Goal: Task Accomplishment & Management: Manage account settings

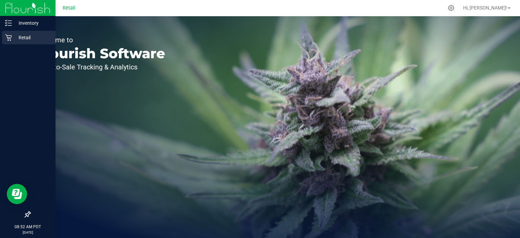
click at [9, 37] on icon at bounding box center [8, 37] width 7 height 7
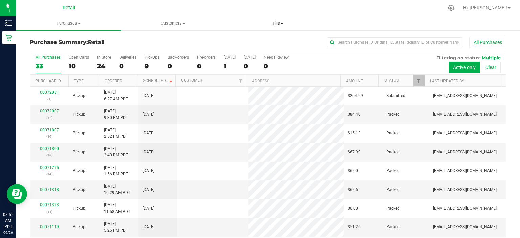
click at [287, 28] on uib-tab-heading "Tills Manage tills" at bounding box center [277, 24] width 104 height 14
click at [269, 41] on span "Manage tills" at bounding box center [248, 41] width 46 height 6
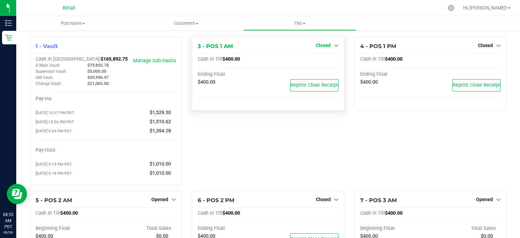
click at [334, 44] on icon at bounding box center [336, 45] width 5 height 5
click at [326, 58] on link "Open Till" at bounding box center [323, 59] width 18 height 5
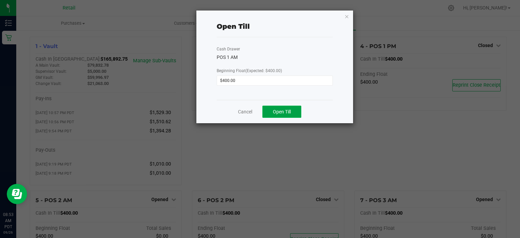
click at [286, 110] on span "Open Till" at bounding box center [282, 111] width 18 height 5
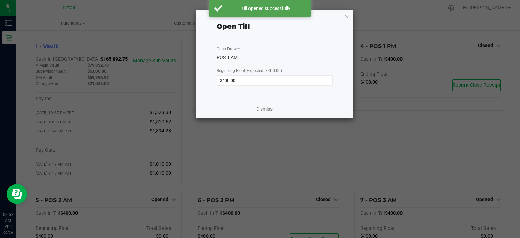
click at [263, 111] on link "Dismiss" at bounding box center [264, 109] width 16 height 7
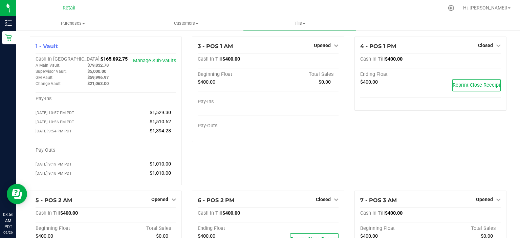
click at [454, 8] on icon at bounding box center [451, 8] width 6 height 6
click at [454, 9] on icon at bounding box center [451, 8] width 6 height 6
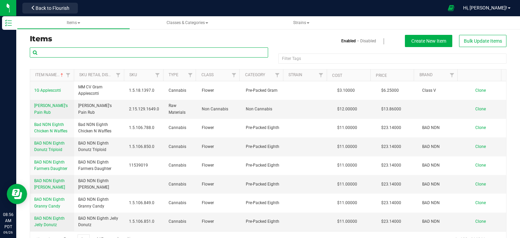
click at [168, 50] on input "text" at bounding box center [149, 52] width 238 height 10
type input "mellowz"
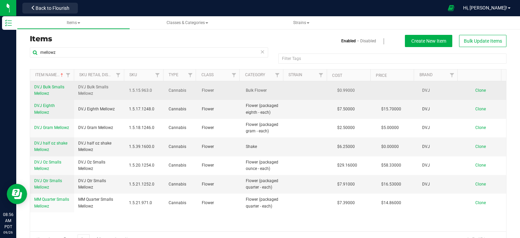
click at [39, 90] on link "DVJ Bulk Smalls Mellowz" at bounding box center [52, 90] width 36 height 13
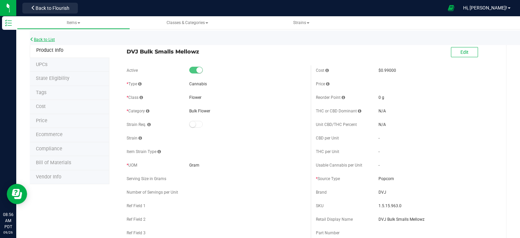
click at [40, 40] on link "Back to List" at bounding box center [42, 39] width 25 height 5
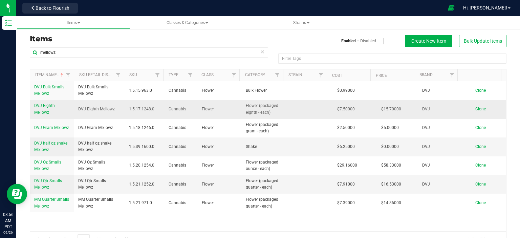
click at [40, 112] on span "DVJ Eighth Mellowz" at bounding box center [44, 108] width 21 height 11
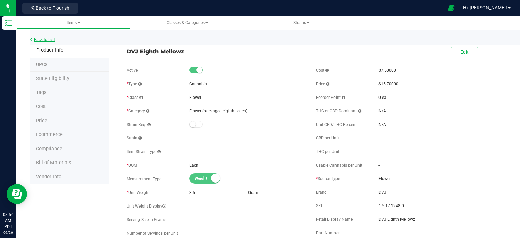
click at [31, 39] on icon at bounding box center [32, 39] width 4 height 4
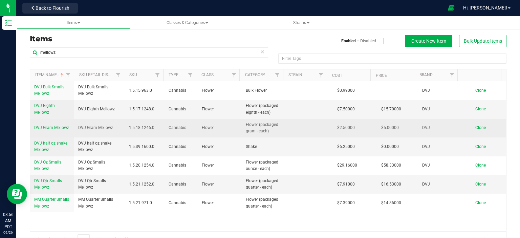
click at [46, 130] on span "DVJ Gram Mellowz" at bounding box center [51, 127] width 35 height 5
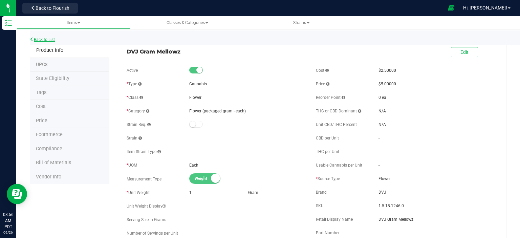
click at [41, 39] on link "Back to List" at bounding box center [42, 39] width 25 height 5
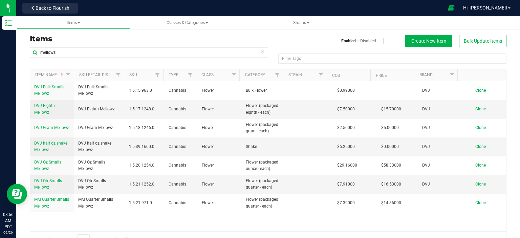
scroll to position [16, 0]
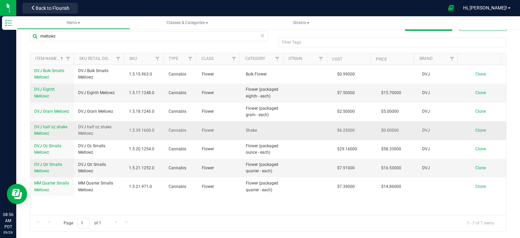
click at [45, 132] on span "DVJ half oz shake Mellowz" at bounding box center [50, 129] width 33 height 11
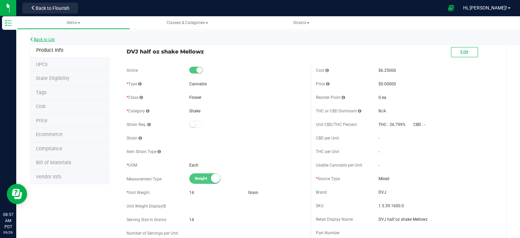
click at [40, 38] on link "Back to List" at bounding box center [42, 39] width 25 height 5
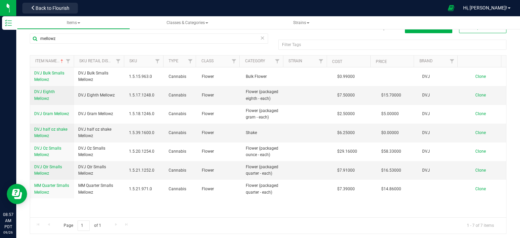
scroll to position [16, 0]
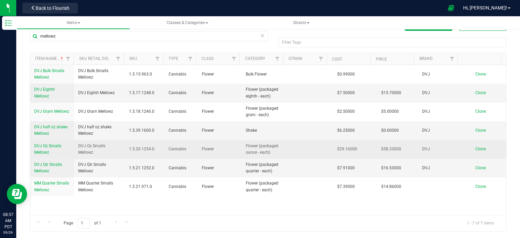
click at [40, 153] on span "DVJ Oz Smalls Mellowz" at bounding box center [47, 148] width 27 height 11
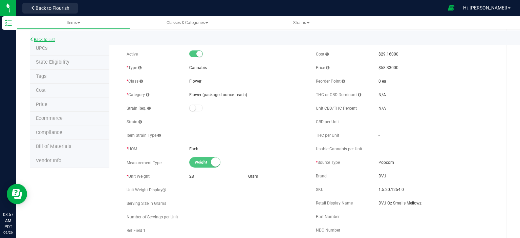
click at [38, 42] on link "Back to List" at bounding box center [42, 39] width 25 height 5
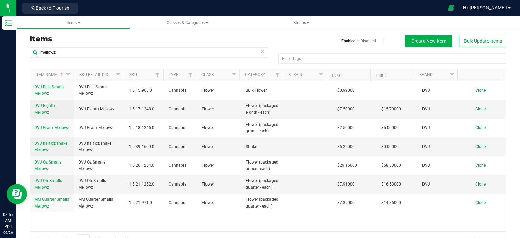
scroll to position [16, 0]
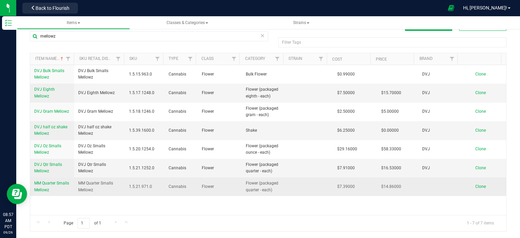
click at [46, 183] on span "MM Quarter Smalls Mellowz" at bounding box center [51, 186] width 35 height 11
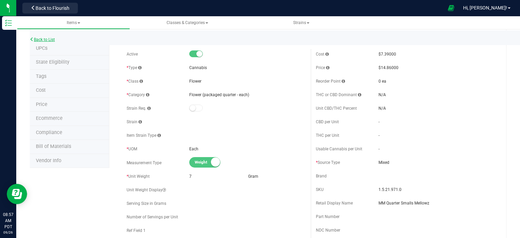
click at [42, 41] on link "Back to List" at bounding box center [42, 39] width 25 height 5
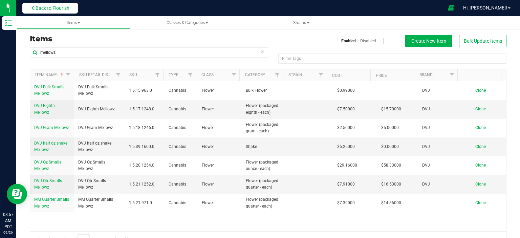
click at [33, 6] on icon at bounding box center [33, 7] width 5 height 5
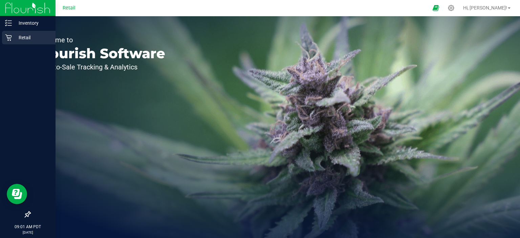
click at [10, 39] on icon at bounding box center [8, 37] width 7 height 7
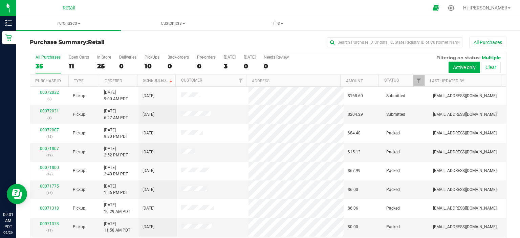
click at [144, 62] on div "All Purchases 35 Open Carts 11 In Store 25 Deliveries 0 PickUps 10 Back-orders …" at bounding box center [268, 63] width 476 height 23
click at [146, 65] on div "10" at bounding box center [151, 66] width 15 height 8
click at [0, 0] on input "PickUps 10" at bounding box center [0, 0] width 0 height 0
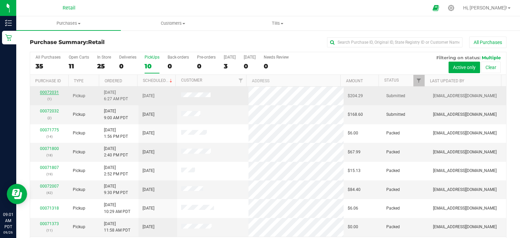
click at [44, 91] on link "00072031" at bounding box center [49, 92] width 19 height 5
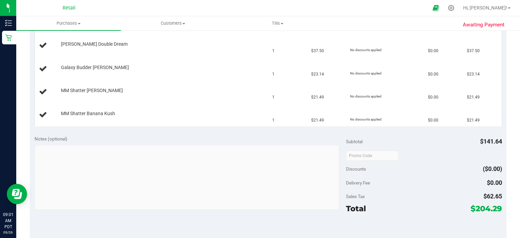
scroll to position [338, 0]
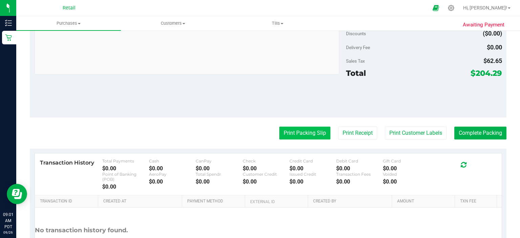
click at [302, 136] on button "Print Packing Slip" at bounding box center [304, 133] width 51 height 13
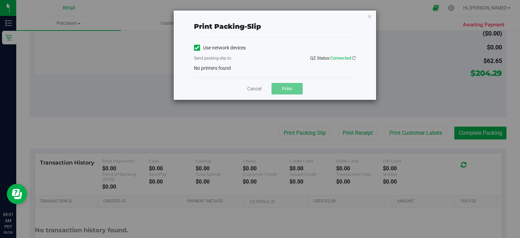
click at [196, 48] on icon at bounding box center [197, 48] width 4 height 0
click at [0, 0] on input "Use network devices" at bounding box center [0, 0] width 0 height 0
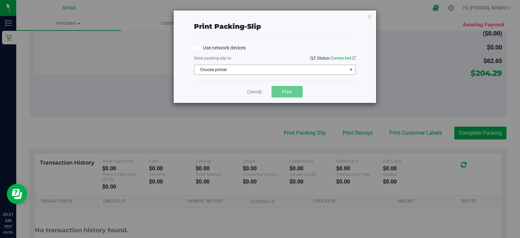
click at [203, 69] on span "Choose printer" at bounding box center [270, 69] width 153 height 9
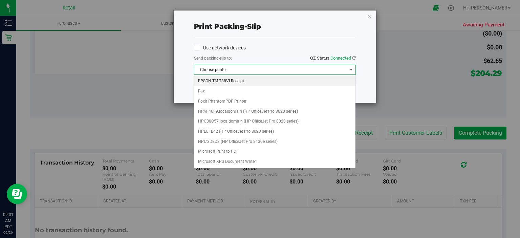
click at [214, 79] on li "EPSON TM-T88VI Receipt" at bounding box center [274, 81] width 161 height 10
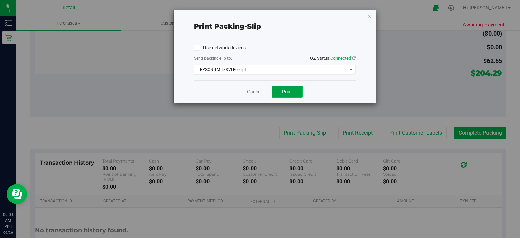
click at [281, 89] on button "Print" at bounding box center [286, 92] width 31 height 12
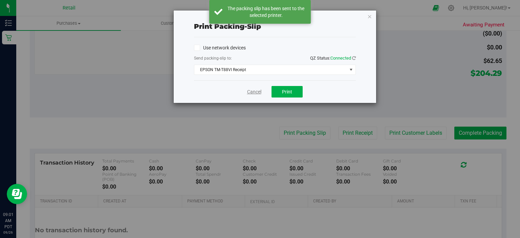
click at [248, 93] on link "Cancel" at bounding box center [254, 91] width 14 height 7
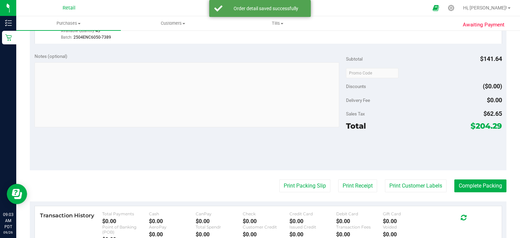
scroll to position [370, 0]
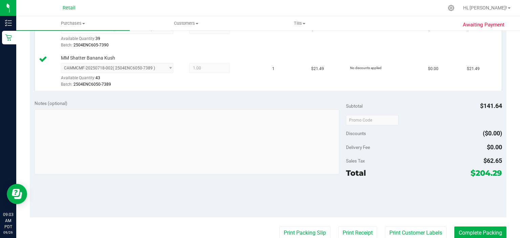
scroll to position [322, 0]
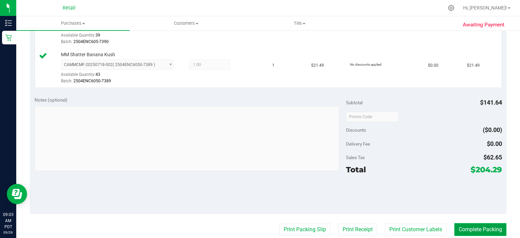
click at [487, 223] on button "Complete Packing" at bounding box center [480, 229] width 52 height 13
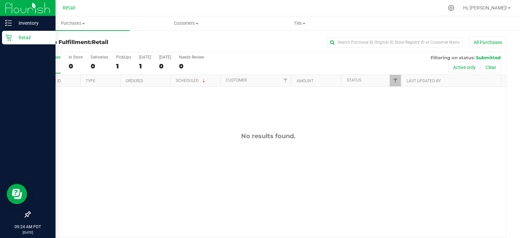
click at [11, 41] on icon at bounding box center [8, 37] width 7 height 7
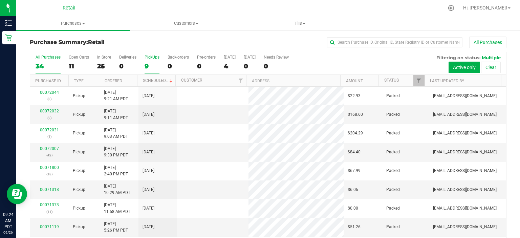
click at [147, 64] on div "9" at bounding box center [151, 66] width 15 height 8
click at [0, 0] on input "PickUps 9" at bounding box center [0, 0] width 0 height 0
click at [152, 57] on div "PickUps" at bounding box center [151, 57] width 15 height 5
click at [0, 0] on input "PickUps 9" at bounding box center [0, 0] width 0 height 0
click at [154, 65] on div "9" at bounding box center [151, 66] width 15 height 8
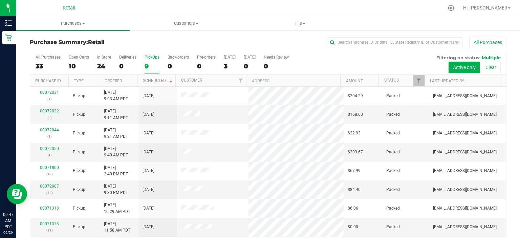
click at [0, 0] on input "PickUps 9" at bounding box center [0, 0] width 0 height 0
click at [454, 9] on icon at bounding box center [450, 7] width 7 height 7
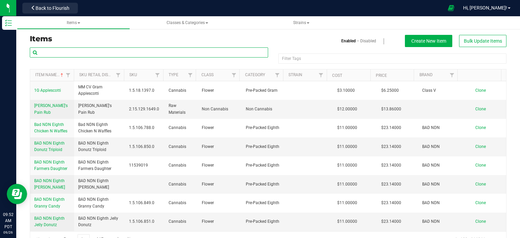
click at [152, 51] on input "text" at bounding box center [149, 52] width 238 height 10
type input "bull diamonds"
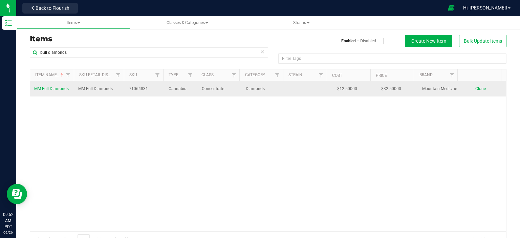
click at [56, 89] on span "MM Bull Diamonds" at bounding box center [51, 88] width 35 height 5
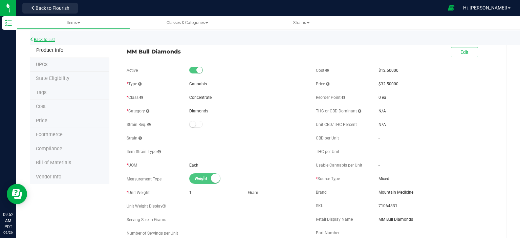
click at [39, 38] on link "Back to List" at bounding box center [42, 39] width 25 height 5
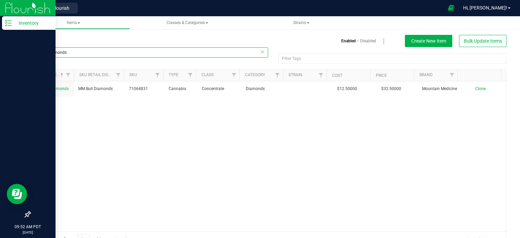
drag, startPoint x: 87, startPoint y: 54, endPoint x: 14, endPoint y: 56, distance: 72.8
click at [6, 61] on div "Inventory 09:52 AM PDT 09/26/2025 09/26 Retail Back to Flourish Hi, Selena! Ite…" at bounding box center [260, 119] width 520 height 238
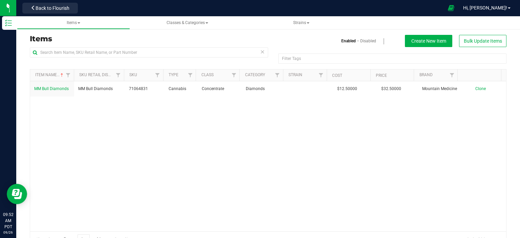
click at [227, 39] on h3 "Items" at bounding box center [146, 39] width 233 height 8
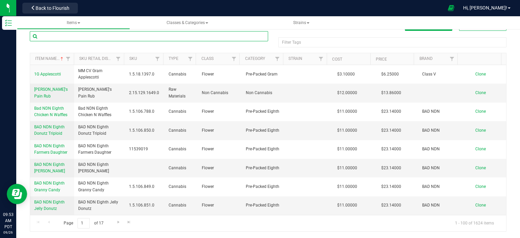
click at [117, 34] on input "text" at bounding box center [149, 36] width 238 height 10
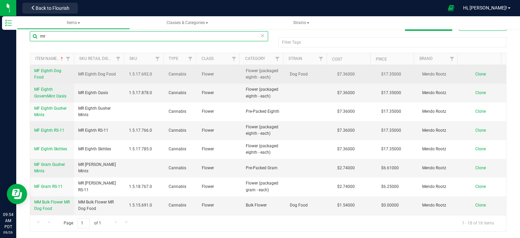
type input "mr"
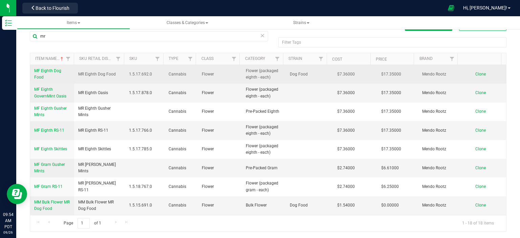
click at [52, 70] on span "MF Eighth Dog Food" at bounding box center [47, 73] width 27 height 11
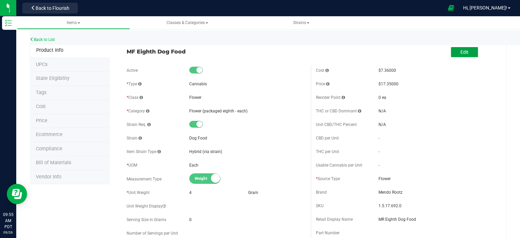
click at [456, 49] on button "Edit" at bounding box center [464, 52] width 27 height 10
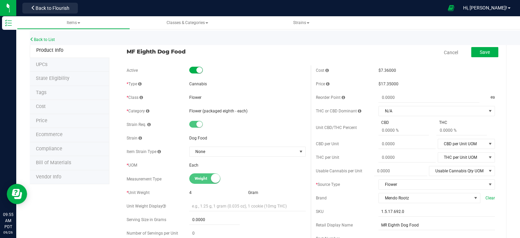
scroll to position [34, 0]
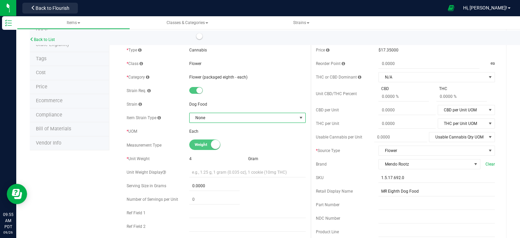
click at [229, 117] on span "None" at bounding box center [242, 117] width 107 height 9
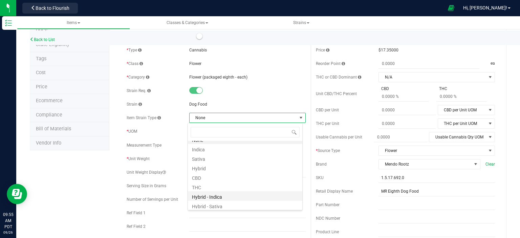
scroll to position [8, 0]
click at [214, 167] on li "Hybrid" at bounding box center [245, 165] width 114 height 9
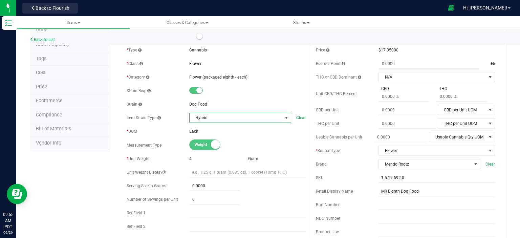
scroll to position [0, 0]
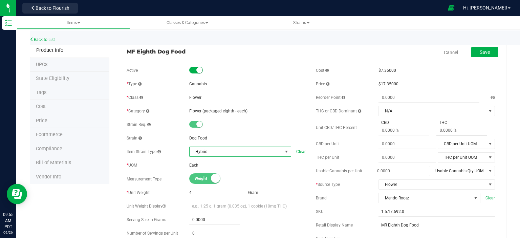
click at [437, 130] on span at bounding box center [461, 131] width 50 height 10
type input "25.46"
type input "25.46 %"
click at [489, 50] on button "Save" at bounding box center [484, 52] width 27 height 10
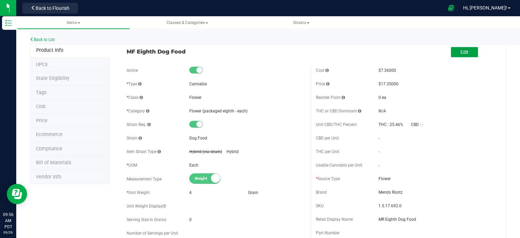
click at [455, 56] on button "Edit" at bounding box center [464, 52] width 27 height 10
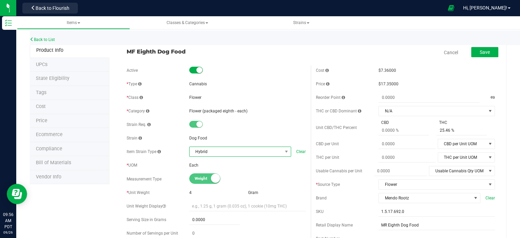
click at [253, 153] on span "Hybrid" at bounding box center [235, 151] width 93 height 9
click at [227, 86] on li "None" at bounding box center [238, 81] width 100 height 9
click at [479, 53] on span "Save" at bounding box center [484, 51] width 10 height 5
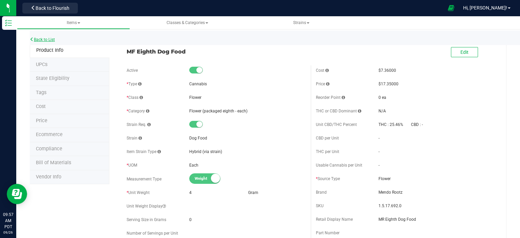
click at [52, 38] on link "Back to List" at bounding box center [42, 39] width 25 height 5
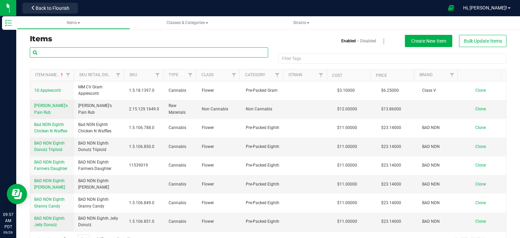
click at [117, 55] on input "text" at bounding box center [149, 52] width 238 height 10
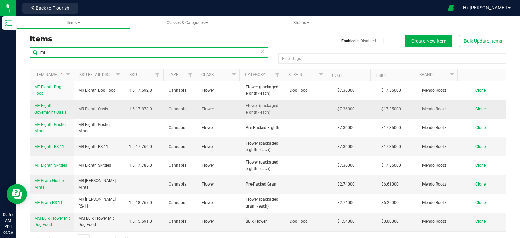
type input "mr"
click at [41, 108] on span "MF Eighth GovernMint Oasis" at bounding box center [50, 108] width 32 height 11
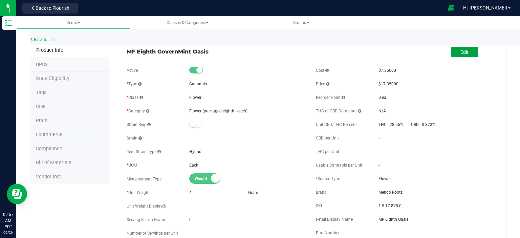
click at [451, 50] on button "Edit" at bounding box center [464, 52] width 27 height 10
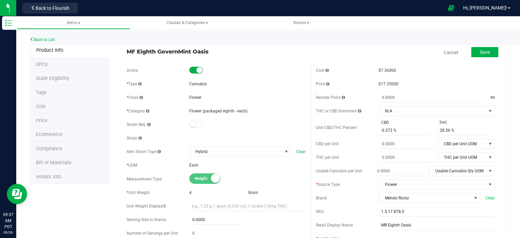
click at [193, 125] on small at bounding box center [192, 124] width 6 height 6
click at [73, 67] on li "UPCs" at bounding box center [70, 65] width 80 height 14
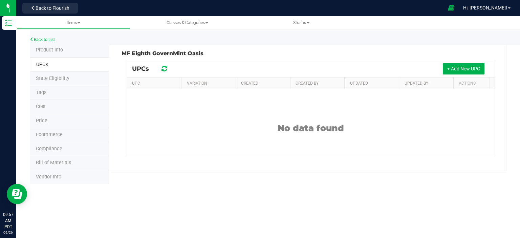
click at [75, 77] on li "State Eligibility" at bounding box center [70, 79] width 80 height 14
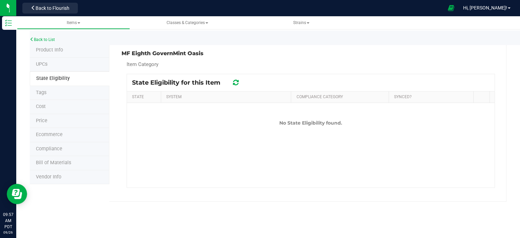
click at [84, 96] on li "Tags" at bounding box center [70, 93] width 80 height 14
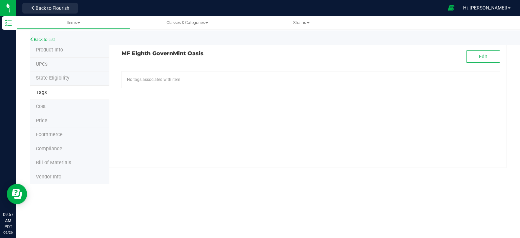
click at [81, 108] on li "Cost" at bounding box center [70, 107] width 80 height 14
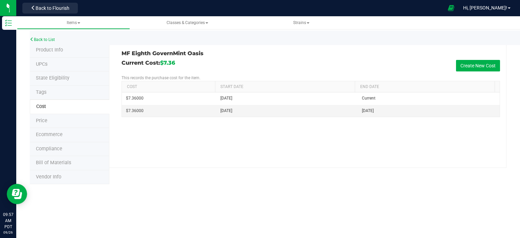
click at [84, 123] on li "Price" at bounding box center [70, 121] width 80 height 14
click at [88, 134] on li "Ecommerce" at bounding box center [70, 135] width 80 height 14
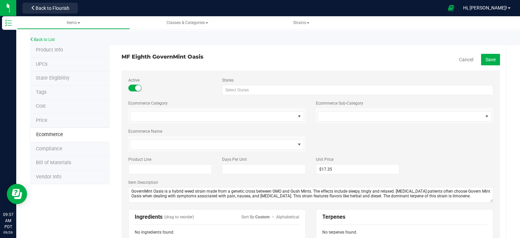
click at [81, 145] on li "Compliance" at bounding box center [70, 149] width 80 height 14
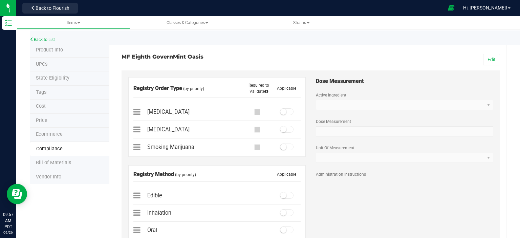
click at [77, 163] on li "Bill of Materials" at bounding box center [70, 163] width 80 height 14
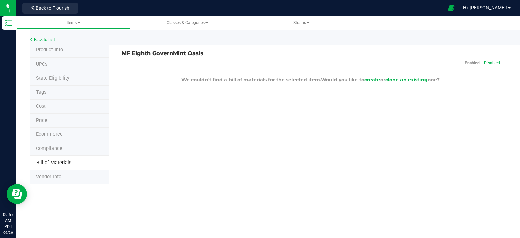
click at [77, 181] on li "Vendor Info" at bounding box center [70, 177] width 80 height 14
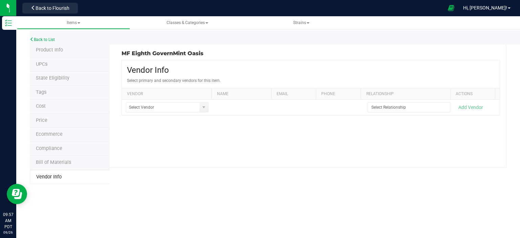
click at [66, 132] on li "Ecommerce" at bounding box center [70, 135] width 80 height 14
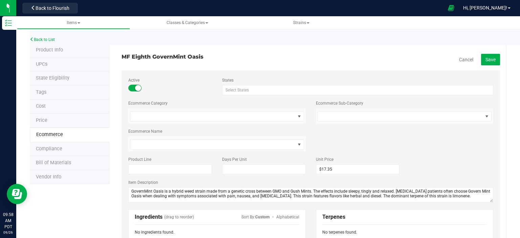
click at [78, 50] on li "Product Info" at bounding box center [70, 50] width 80 height 14
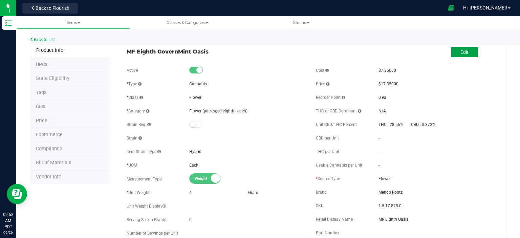
click at [455, 51] on button "Edit" at bounding box center [464, 52] width 27 height 10
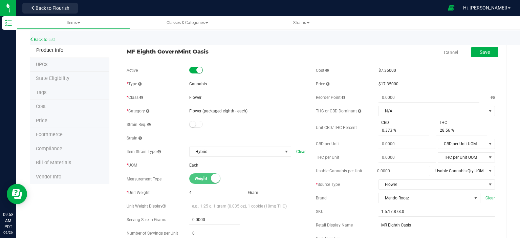
click at [192, 128] on div "Strain Req." at bounding box center [216, 124] width 179 height 10
click at [194, 122] on span at bounding box center [196, 124] width 14 height 7
click at [444, 52] on link "Cancel" at bounding box center [451, 52] width 14 height 7
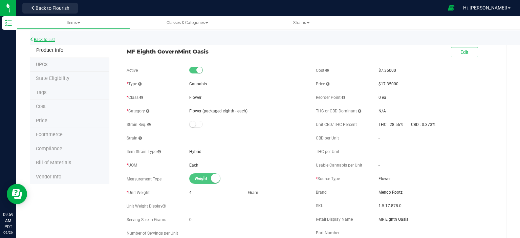
click at [46, 38] on link "Back to List" at bounding box center [42, 39] width 25 height 5
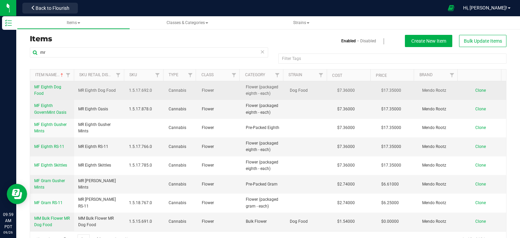
click at [40, 86] on span "MF Eighth Dog Food" at bounding box center [47, 90] width 27 height 11
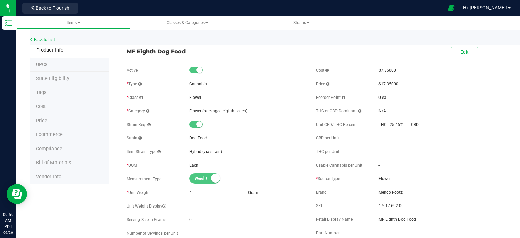
click at [55, 64] on li "UPCs" at bounding box center [70, 65] width 80 height 14
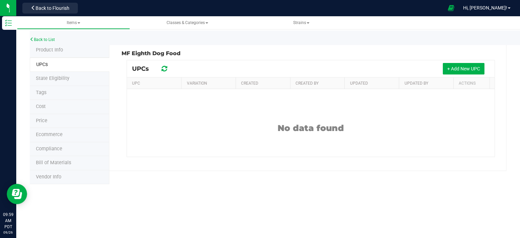
click at [60, 82] on li "State Eligibility" at bounding box center [70, 79] width 80 height 14
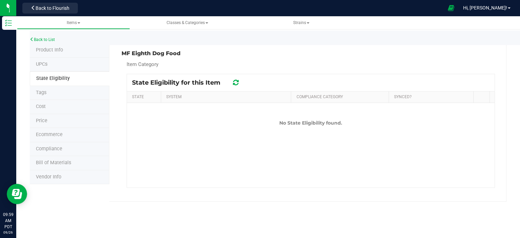
click at [67, 89] on li "Tags" at bounding box center [70, 93] width 80 height 14
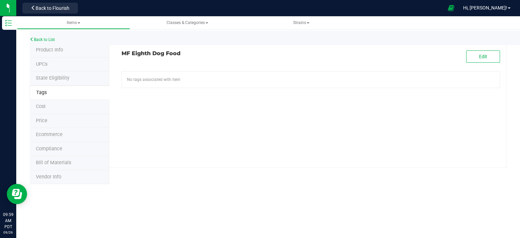
click at [78, 106] on li "Cost" at bounding box center [70, 107] width 80 height 14
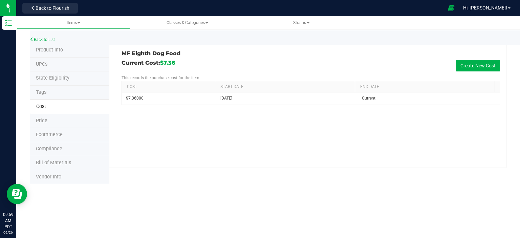
click at [99, 126] on li "Price" at bounding box center [70, 121] width 80 height 14
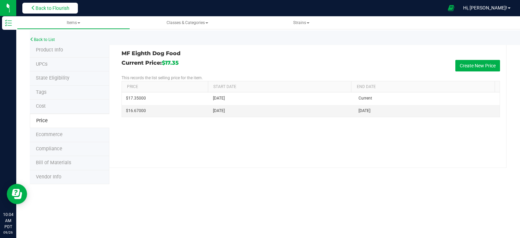
click at [52, 12] on button "Back to Flourish" at bounding box center [49, 8] width 55 height 11
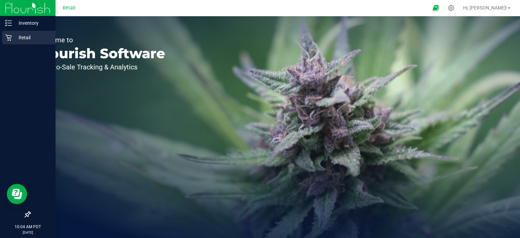
click at [31, 37] on p "Retail" at bounding box center [32, 37] width 41 height 8
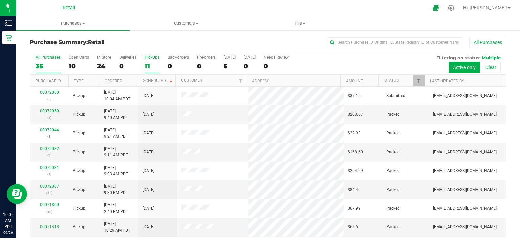
click at [152, 66] on div "11" at bounding box center [151, 66] width 15 height 8
click at [0, 0] on input "PickUps 11" at bounding box center [0, 0] width 0 height 0
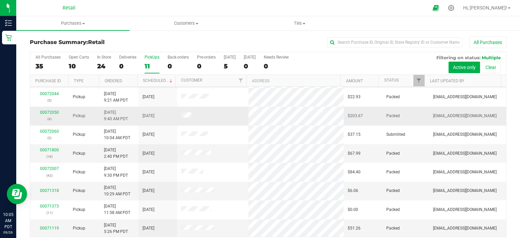
scroll to position [55, 0]
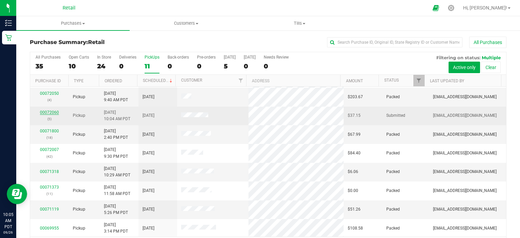
click at [52, 112] on link "00072060" at bounding box center [49, 112] width 19 height 5
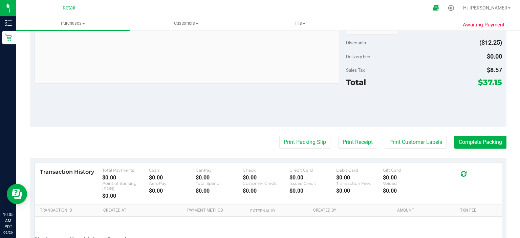
scroll to position [301, 0]
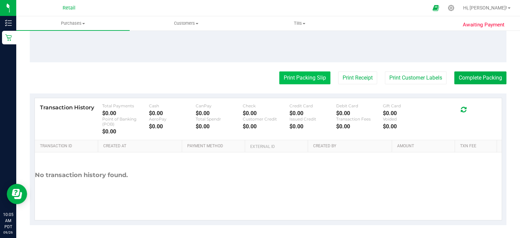
click at [286, 78] on button "Print Packing Slip" at bounding box center [304, 77] width 51 height 13
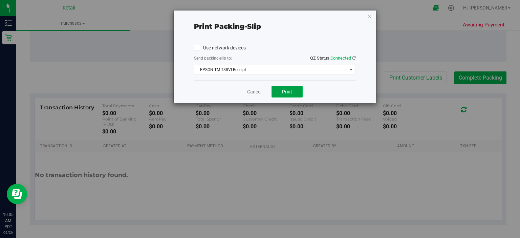
click at [293, 92] on button "Print" at bounding box center [286, 92] width 31 height 12
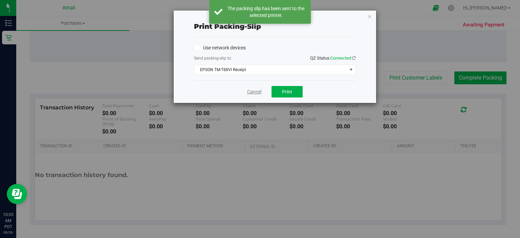
click at [248, 91] on link "Cancel" at bounding box center [254, 91] width 14 height 7
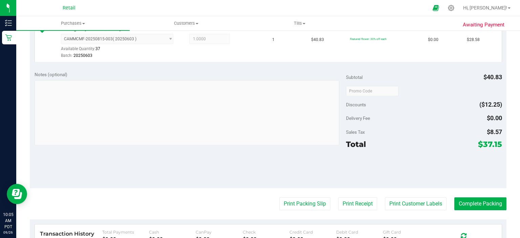
scroll to position [192, 0]
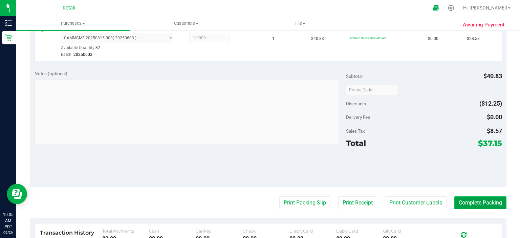
click at [491, 199] on button "Complete Packing" at bounding box center [480, 202] width 52 height 13
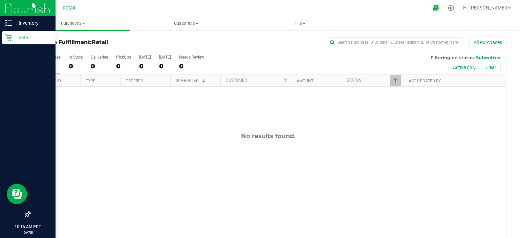
click at [14, 44] on div "Retail" at bounding box center [28, 38] width 53 height 14
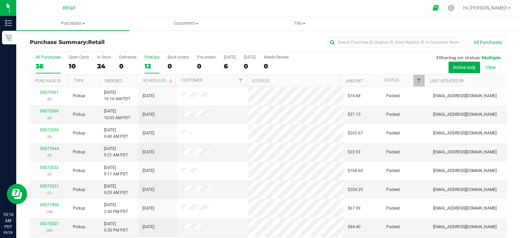
click at [151, 62] on div "12" at bounding box center [151, 66] width 15 height 8
click at [0, 0] on input "PickUps 12" at bounding box center [0, 0] width 0 height 0
click at [454, 7] on icon at bounding box center [450, 7] width 7 height 7
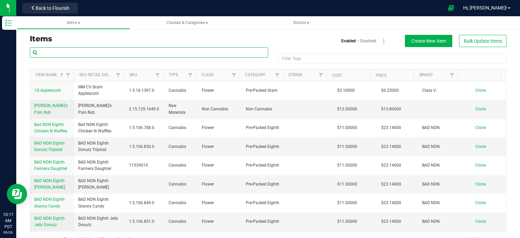
click at [184, 51] on input "text" at bounding box center [149, 52] width 238 height 10
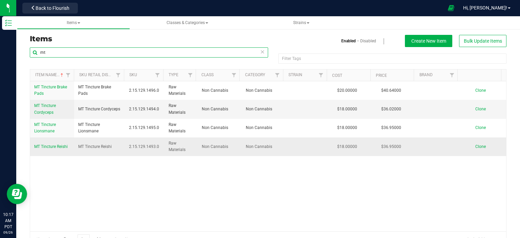
type input "mt"
click at [50, 146] on span "MT Tincture Reishi" at bounding box center [50, 146] width 33 height 5
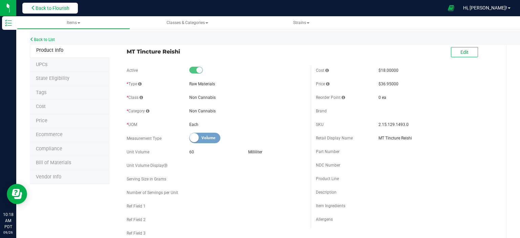
click at [50, 12] on button "Back to Flourish" at bounding box center [49, 8] width 55 height 11
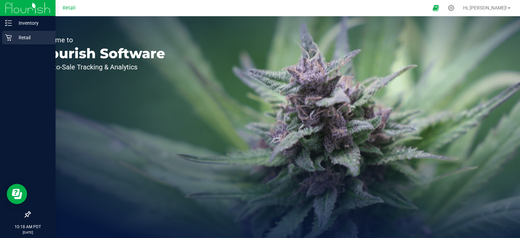
click at [12, 40] on p "Retail" at bounding box center [32, 37] width 41 height 8
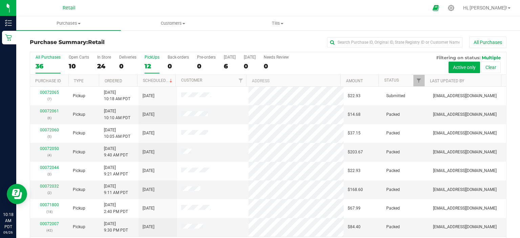
click at [147, 63] on div "12" at bounding box center [151, 66] width 15 height 8
click at [0, 0] on input "PickUps 12" at bounding box center [0, 0] width 0 height 0
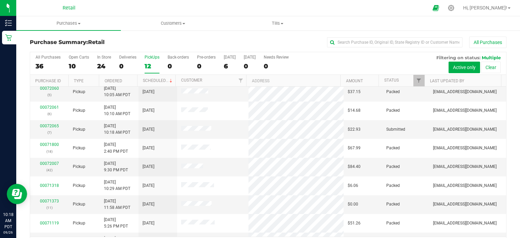
scroll to position [68, 0]
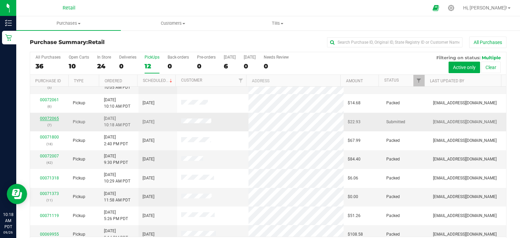
click at [51, 119] on link "00072065" at bounding box center [49, 118] width 19 height 5
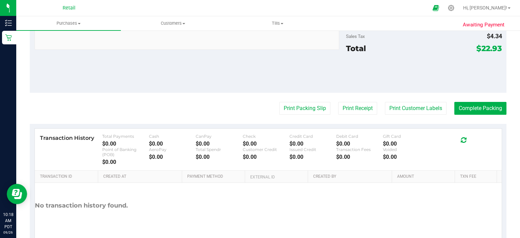
scroll to position [301, 0]
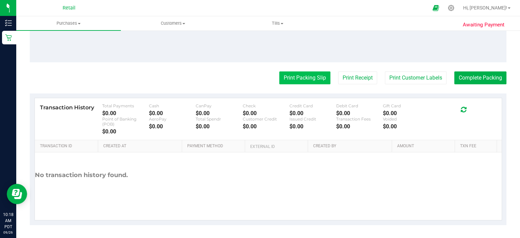
click at [280, 78] on button "Print Packing Slip" at bounding box center [304, 77] width 51 height 13
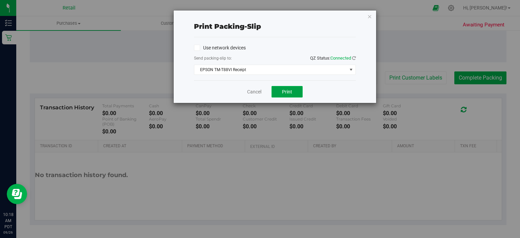
click at [283, 96] on button "Print" at bounding box center [286, 92] width 31 height 12
click at [259, 92] on link "Cancel" at bounding box center [254, 91] width 14 height 7
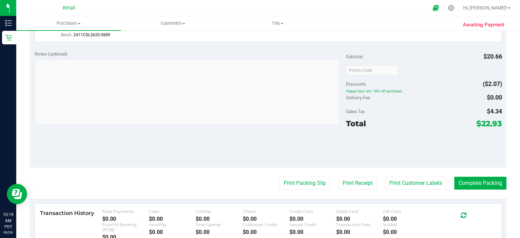
scroll to position [211, 0]
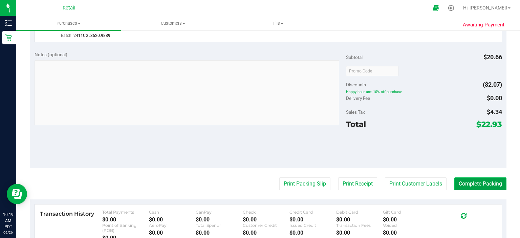
click at [484, 181] on button "Complete Packing" at bounding box center [480, 183] width 52 height 13
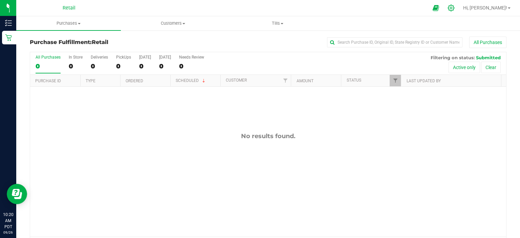
click at [454, 6] on icon at bounding box center [450, 7] width 7 height 7
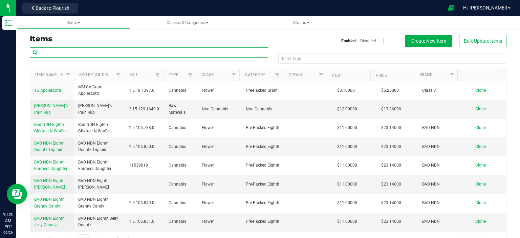
click at [171, 53] on input "text" at bounding box center [149, 52] width 238 height 10
type input "mt"
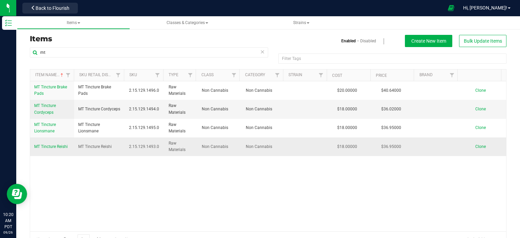
click at [57, 145] on span "MT Tincture Reishi" at bounding box center [50, 146] width 33 height 5
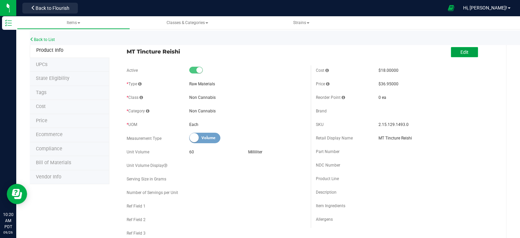
click at [460, 51] on span "Edit" at bounding box center [464, 51] width 8 height 5
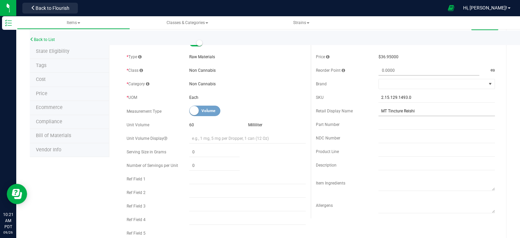
scroll to position [68, 0]
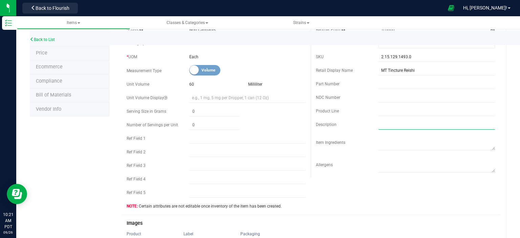
click at [383, 122] on input "text" at bounding box center [436, 124] width 116 height 10
paste input "Reishi mushrooms, known as the "mushroom of immortality," may support the immun…"
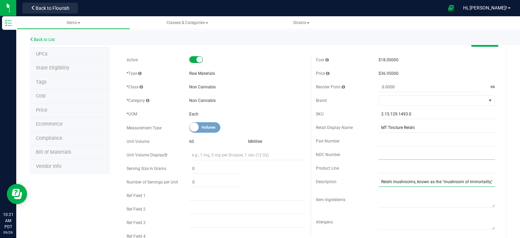
scroll to position [0, 0]
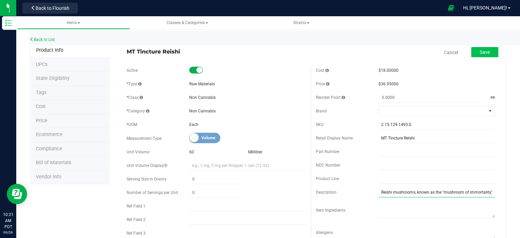
type input "Reishi mushrooms, known as the "mushroom of immortality," may support the immun…"
click at [479, 52] on span "Save" at bounding box center [484, 51] width 10 height 5
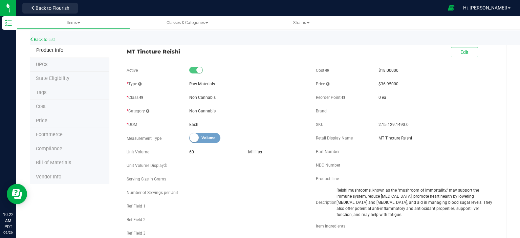
click at [49, 36] on div "Back to List" at bounding box center [290, 37] width 520 height 15
click at [49, 38] on link "Back to List" at bounding box center [42, 39] width 25 height 5
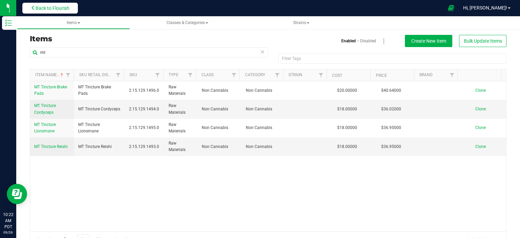
click at [64, 13] on button "Back to Flourish" at bounding box center [49, 8] width 55 height 11
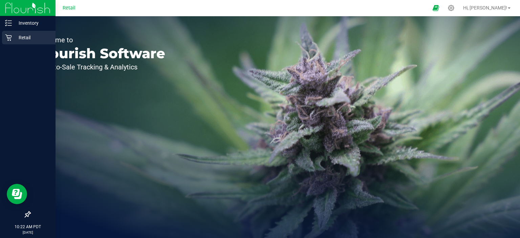
click at [36, 38] on p "Retail" at bounding box center [32, 37] width 41 height 8
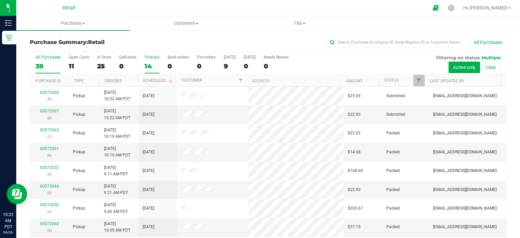
click at [152, 68] on div "14" at bounding box center [151, 66] width 15 height 8
click at [0, 0] on input "PickUps 14" at bounding box center [0, 0] width 0 height 0
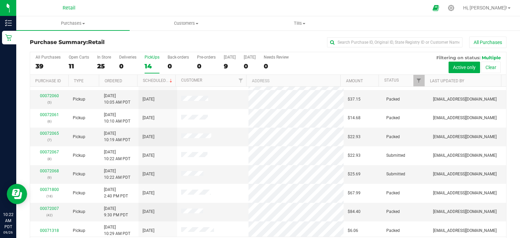
scroll to position [68, 0]
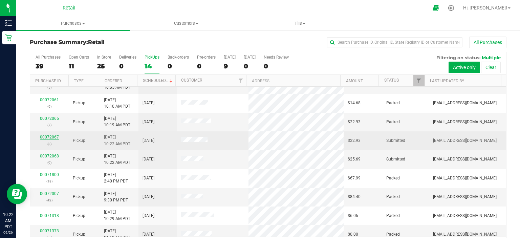
click at [50, 136] on link "00072067" at bounding box center [49, 137] width 19 height 5
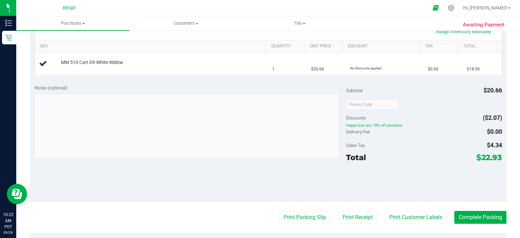
scroll to position [271, 0]
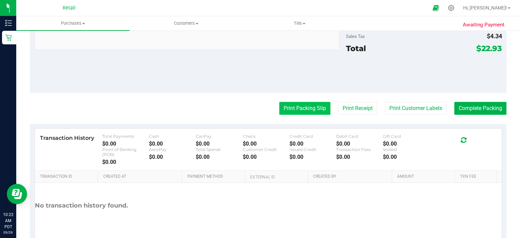
click at [299, 111] on button "Print Packing Slip" at bounding box center [304, 108] width 51 height 13
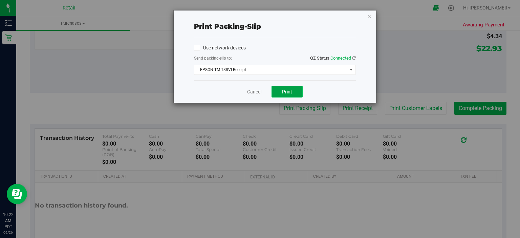
click at [291, 92] on span "Print" at bounding box center [287, 91] width 10 height 5
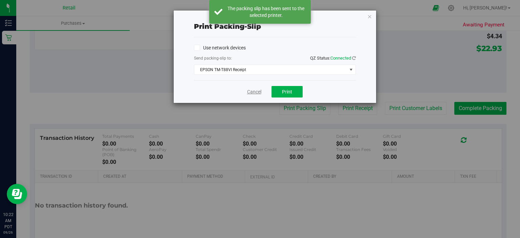
click at [258, 90] on link "Cancel" at bounding box center [254, 91] width 14 height 7
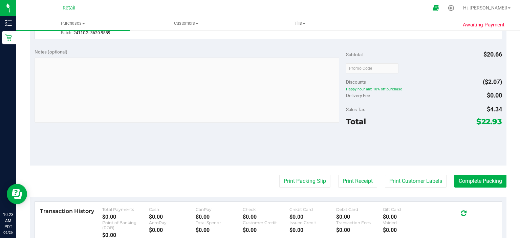
scroll to position [216, 0]
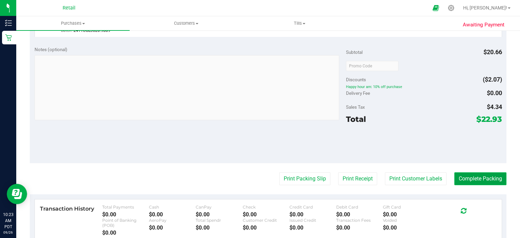
click at [484, 179] on button "Complete Packing" at bounding box center [480, 178] width 52 height 13
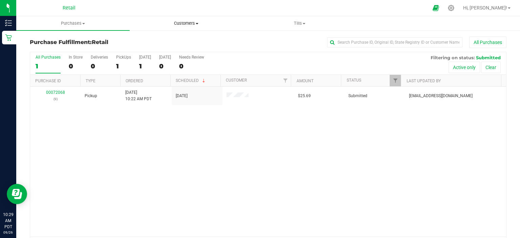
click at [184, 21] on span "Customers" at bounding box center [186, 23] width 113 height 6
click at [139, 8] on div at bounding box center [274, 7] width 307 height 13
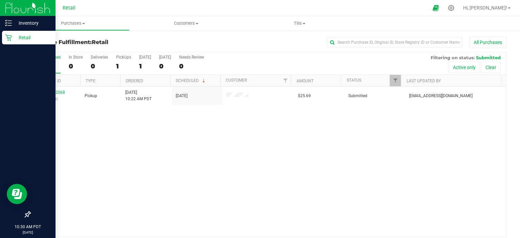
click at [22, 39] on p "Retail" at bounding box center [32, 37] width 41 height 8
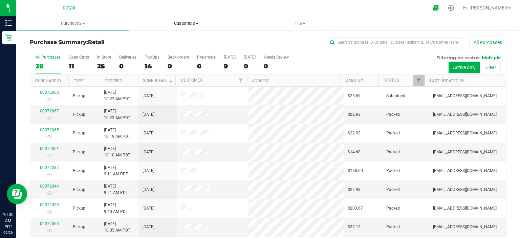
click at [181, 23] on span "Customers" at bounding box center [186, 23] width 113 height 6
click at [156, 64] on div "14" at bounding box center [151, 66] width 15 height 8
click at [0, 0] on input "PickUps 14" at bounding box center [0, 0] width 0 height 0
click at [42, 64] on div "39" at bounding box center [48, 66] width 25 height 8
click at [0, 0] on input "All Purchases 39" at bounding box center [0, 0] width 0 height 0
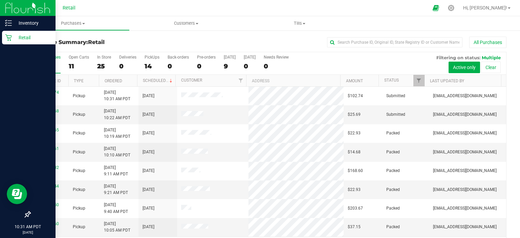
click at [8, 41] on icon at bounding box center [8, 37] width 7 height 7
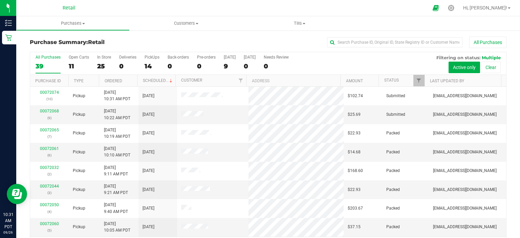
click at [126, 9] on div at bounding box center [274, 7] width 307 height 13
click at [189, 23] on span "Customers" at bounding box center [186, 23] width 113 height 6
click at [174, 39] on span "All customers" at bounding box center [154, 41] width 49 height 6
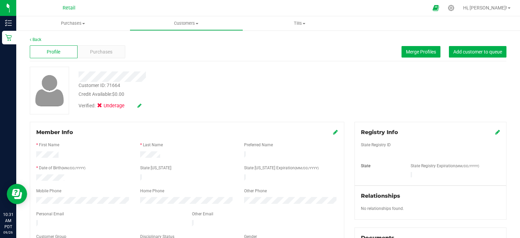
scroll to position [34, 0]
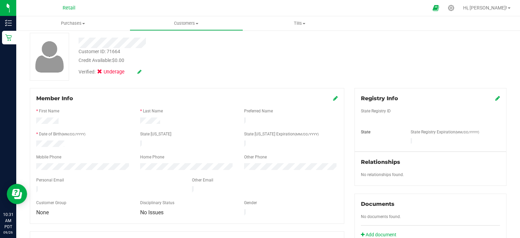
click at [497, 96] on div "Registry Info State Registry ID State State Registry Expiration (MM/DD/YYYY)" at bounding box center [430, 120] width 152 height 64
click at [495, 97] on icon at bounding box center [497, 97] width 5 height 5
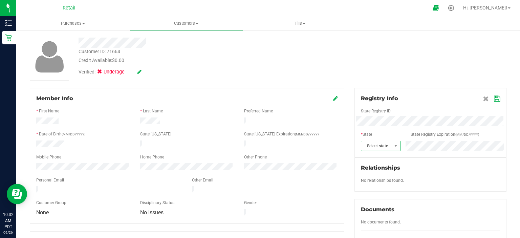
click at [378, 147] on span "Select state" at bounding box center [376, 145] width 30 height 9
click at [377, 92] on li "CA" at bounding box center [376, 90] width 39 height 12
click at [397, 89] on div "Registry Info State Registry ID * State State Registry Expiration (MM/DD/YYYY) …" at bounding box center [430, 122] width 152 height 69
click at [494, 98] on icon at bounding box center [497, 98] width 6 height 5
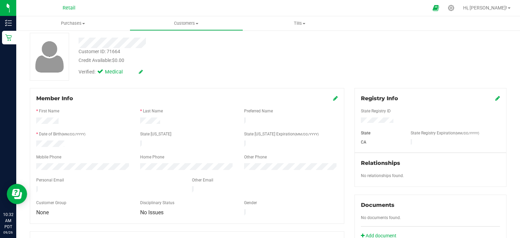
click at [495, 99] on icon at bounding box center [497, 97] width 5 height 5
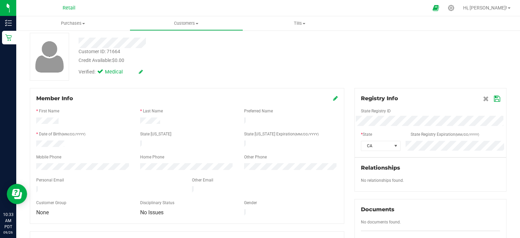
click at [494, 100] on icon at bounding box center [497, 98] width 6 height 5
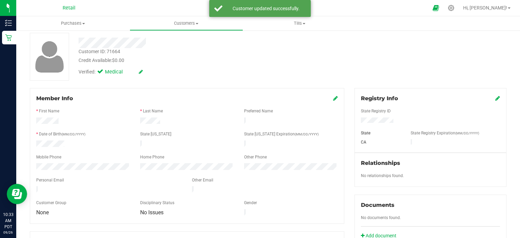
click at [495, 98] on icon at bounding box center [497, 97] width 5 height 5
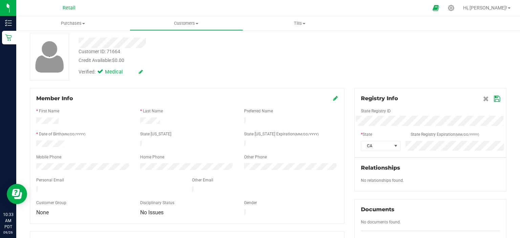
click at [494, 99] on icon at bounding box center [497, 98] width 6 height 5
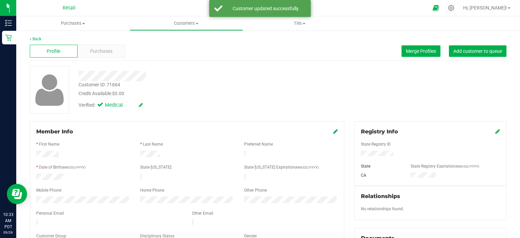
scroll to position [0, 0]
click at [475, 53] on span "Add customer to queue" at bounding box center [477, 51] width 49 height 5
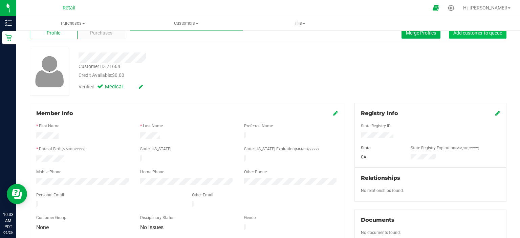
scroll to position [22, 0]
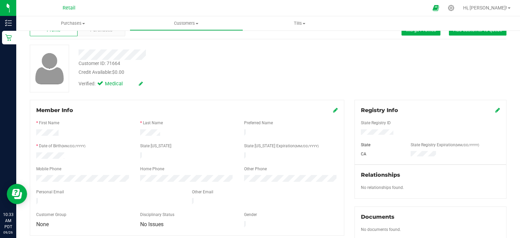
click at [112, 86] on span "Medical" at bounding box center [118, 83] width 27 height 7
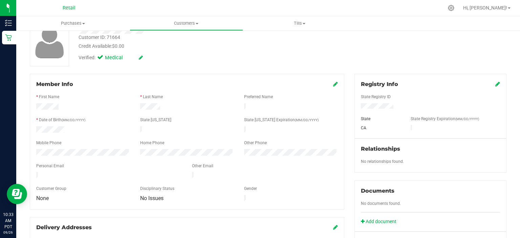
scroll to position [33, 0]
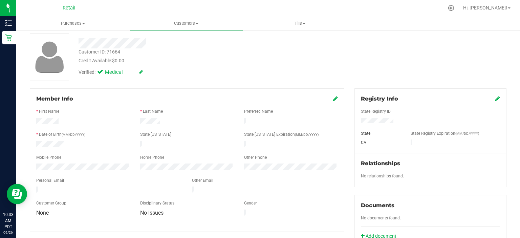
click at [495, 101] on icon at bounding box center [497, 98] width 5 height 5
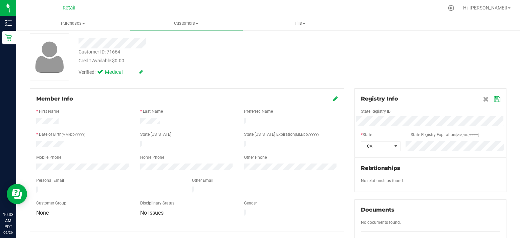
click at [494, 100] on icon at bounding box center [497, 98] width 6 height 5
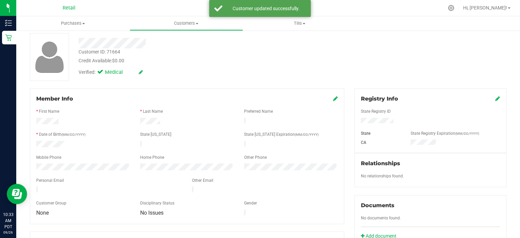
click at [95, 74] on div "Verified: Medical" at bounding box center [110, 72] width 64 height 7
click at [333, 98] on icon at bounding box center [335, 98] width 5 height 5
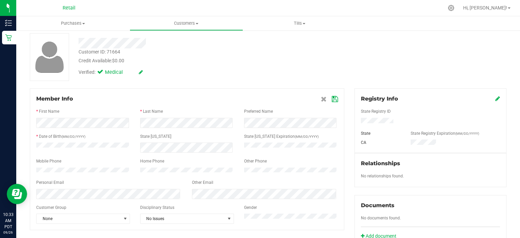
click at [332, 98] on icon at bounding box center [335, 98] width 6 height 5
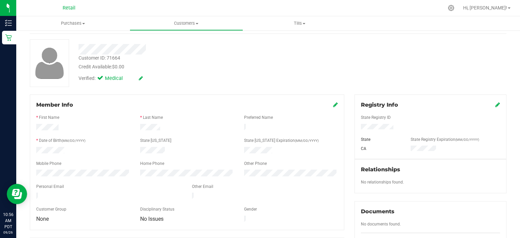
scroll to position [0, 0]
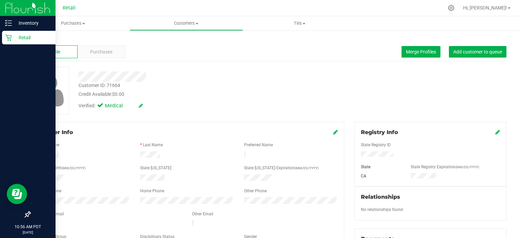
click at [14, 40] on p "Retail" at bounding box center [32, 37] width 41 height 8
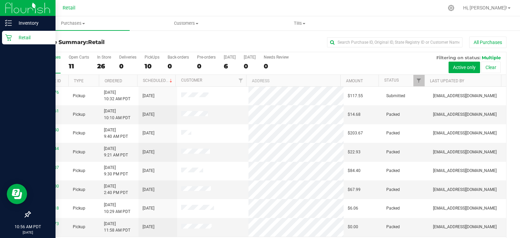
click at [4, 44] on link "Retail" at bounding box center [27, 38] width 55 height 15
click at [32, 41] on p "Retail" at bounding box center [32, 37] width 41 height 8
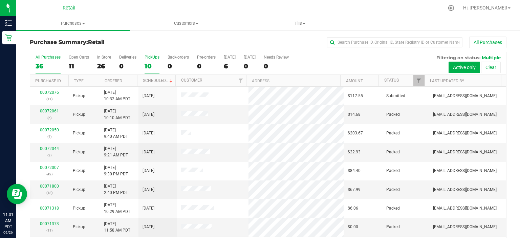
click at [147, 62] on label "PickUps 10" at bounding box center [151, 64] width 15 height 19
click at [0, 0] on input "PickUps 10" at bounding box center [0, 0] width 0 height 0
click at [149, 59] on div "PickUps" at bounding box center [151, 57] width 15 height 5
click at [0, 0] on input "PickUps 9" at bounding box center [0, 0] width 0 height 0
click at [50, 150] on div "00072096 (12)" at bounding box center [49, 151] width 30 height 13
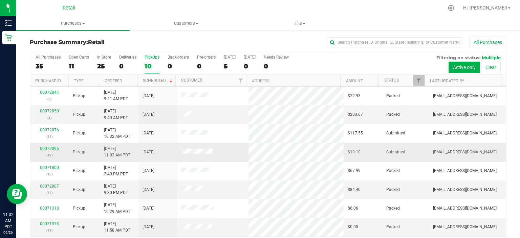
click at [49, 148] on link "00072096" at bounding box center [49, 148] width 19 height 5
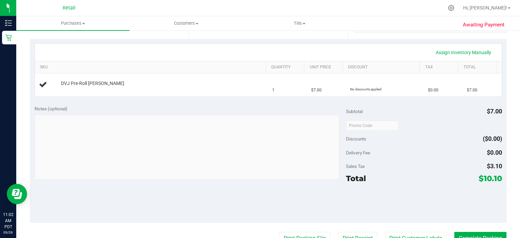
scroll to position [237, 0]
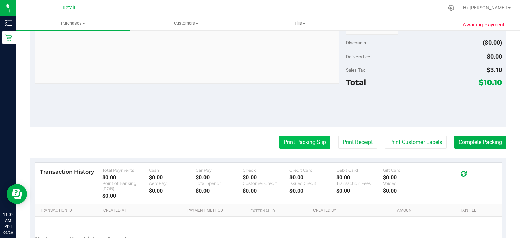
click at [307, 140] on button "Print Packing Slip" at bounding box center [304, 142] width 51 height 13
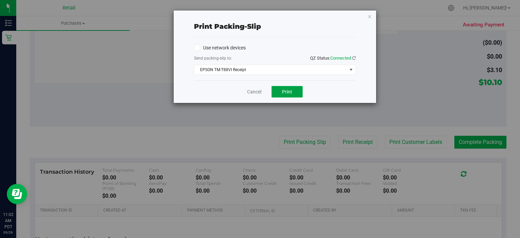
click at [292, 87] on button "Print" at bounding box center [286, 92] width 31 height 12
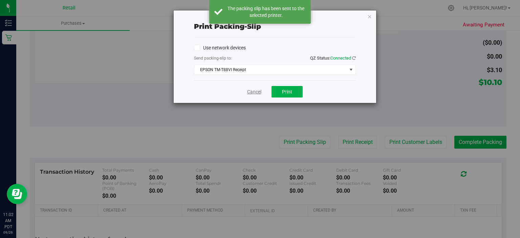
click at [250, 92] on link "Cancel" at bounding box center [254, 91] width 14 height 7
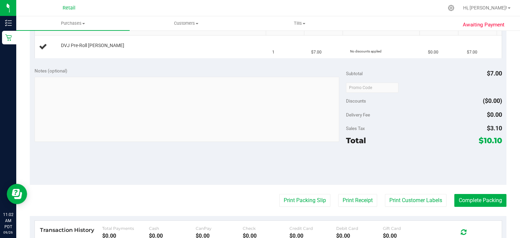
scroll to position [181, 0]
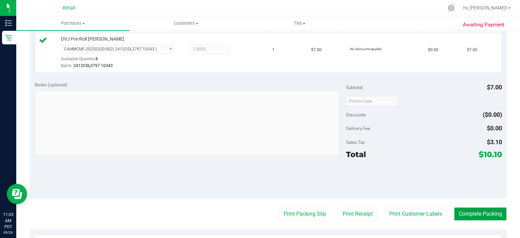
click at [492, 211] on button "Complete Packing" at bounding box center [480, 213] width 52 height 13
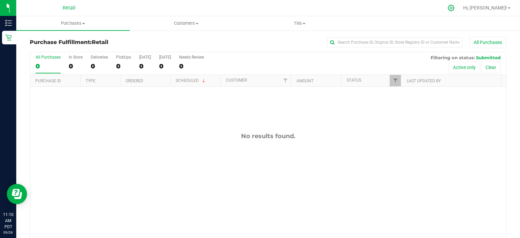
click at [454, 8] on icon at bounding box center [450, 7] width 7 height 7
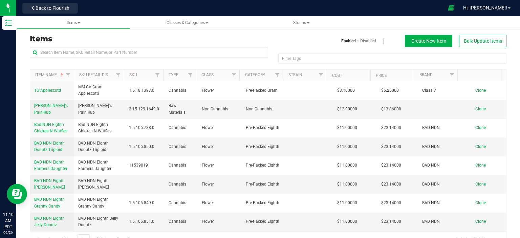
click at [213, 61] on div at bounding box center [149, 55] width 238 height 16
click at [218, 54] on input "text" at bounding box center [149, 52] width 238 height 10
type input "MT"
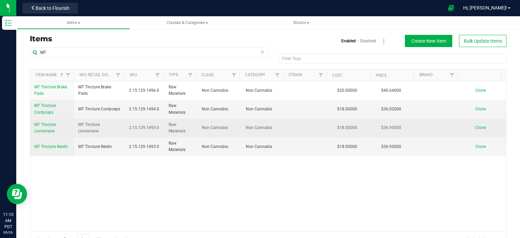
click at [54, 124] on span "MT Tincture Lionsmane" at bounding box center [45, 127] width 22 height 11
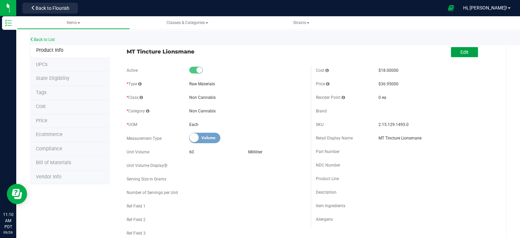
click at [460, 52] on span "Edit" at bounding box center [464, 51] width 8 height 5
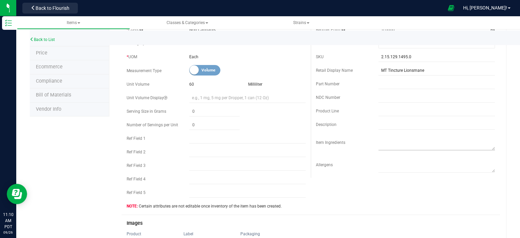
scroll to position [101, 0]
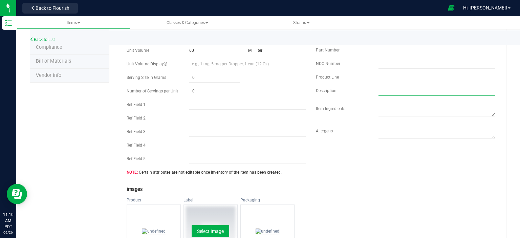
click at [386, 93] on input "text" at bounding box center [436, 91] width 116 height 10
paste input "Lionsmane promotes memory, focus, and mental clarity while also supporting nerv…"
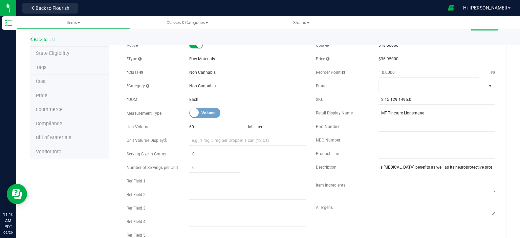
scroll to position [0, 0]
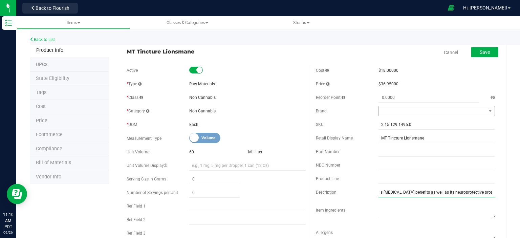
type input "Lionsmane promotes memory, focus, and mental clarity while also supporting nerv…"
click at [463, 112] on span at bounding box center [432, 110] width 107 height 9
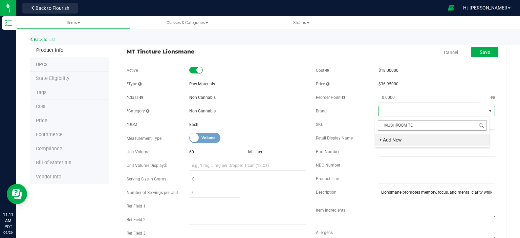
type input "MUSHROOM TEK"
click at [419, 140] on li "+ Add New" at bounding box center [432, 140] width 114 height 12
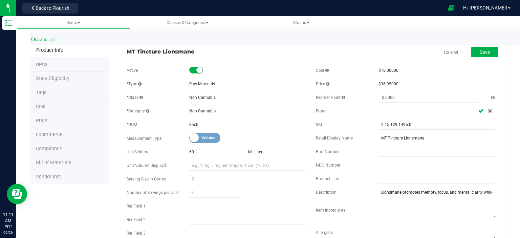
click at [423, 111] on input "text" at bounding box center [427, 111] width 99 height 10
type input "M"
click at [467, 112] on input "M" at bounding box center [427, 111] width 99 height 10
click at [478, 112] on icon at bounding box center [480, 111] width 5 height 4
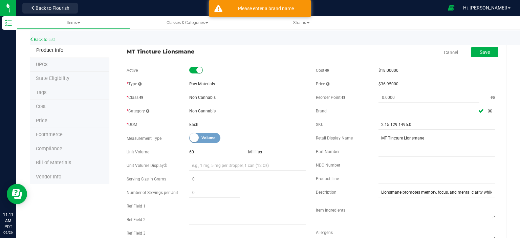
click at [482, 112] on span at bounding box center [485, 111] width 14 height 5
click at [487, 109] on icon at bounding box center [489, 111] width 4 height 4
click at [455, 113] on span at bounding box center [432, 110] width 107 height 9
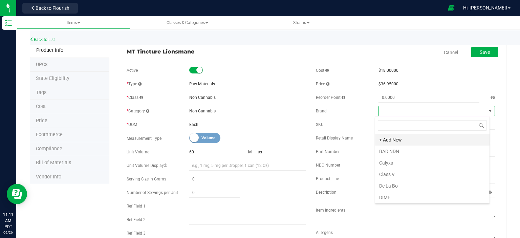
click at [394, 136] on li "+ Add New" at bounding box center [432, 140] width 114 height 12
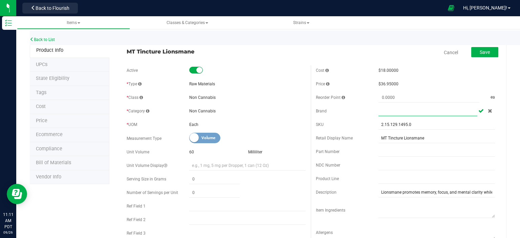
click at [467, 114] on input "text" at bounding box center [427, 111] width 99 height 10
type input "MUSHROOM TEK"
click at [478, 111] on icon at bounding box center [480, 111] width 5 height 4
click at [379, 112] on span "MUSHROOM TEK" at bounding box center [425, 110] width 93 height 9
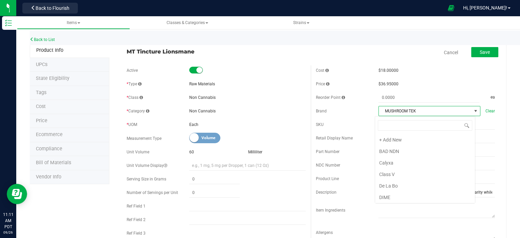
scroll to position [10, 100]
click at [350, 149] on div "Part Number" at bounding box center [347, 152] width 63 height 6
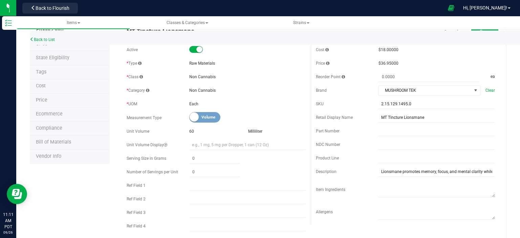
scroll to position [0, 0]
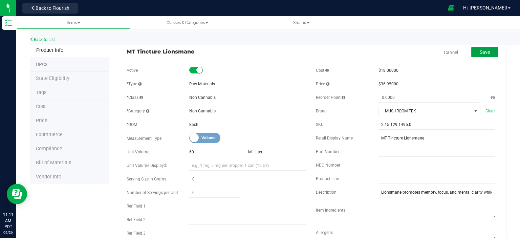
click at [483, 49] on span "Save" at bounding box center [484, 51] width 10 height 5
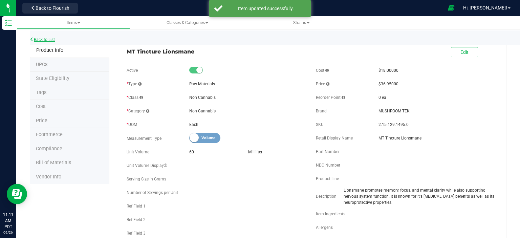
click at [47, 38] on link "Back to List" at bounding box center [42, 39] width 25 height 5
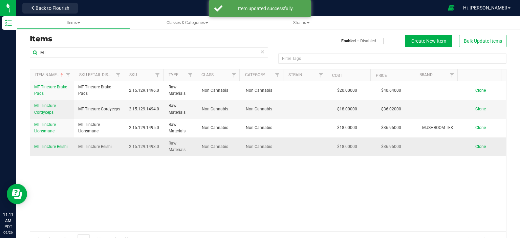
click at [50, 149] on span "MT Tincture Reishi" at bounding box center [50, 146] width 33 height 5
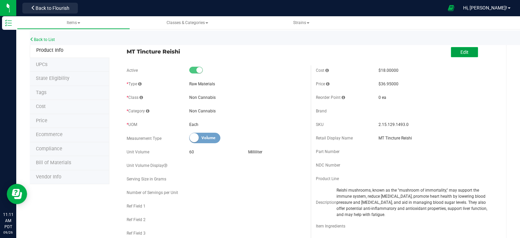
click at [451, 53] on button "Edit" at bounding box center [464, 52] width 27 height 10
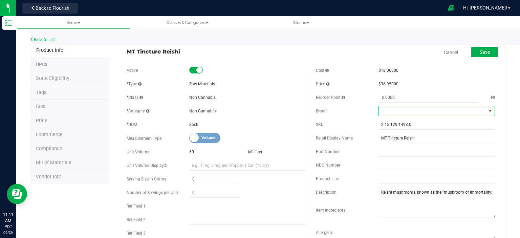
click at [390, 112] on span at bounding box center [432, 110] width 107 height 9
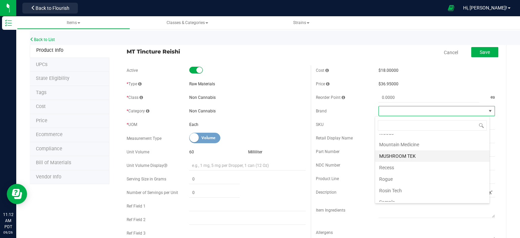
scroll to position [206, 0]
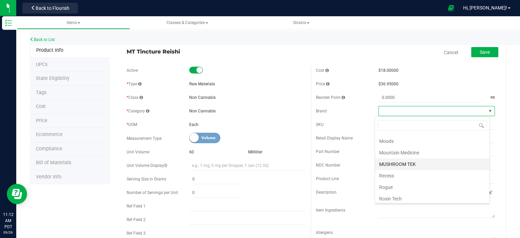
click at [413, 160] on li "MUSHROOM TEK" at bounding box center [432, 164] width 114 height 12
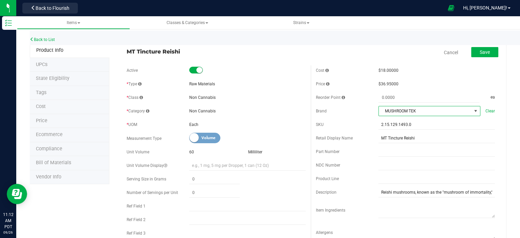
click at [478, 79] on div "Price $36.95000" at bounding box center [405, 84] width 179 height 10
click at [481, 53] on span "Save" at bounding box center [484, 51] width 10 height 5
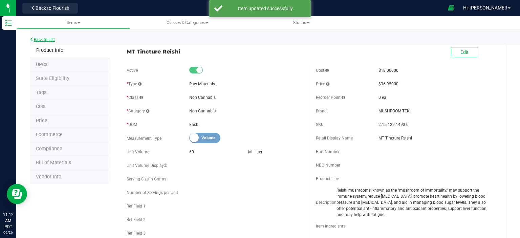
click at [53, 39] on link "Back to List" at bounding box center [42, 39] width 25 height 5
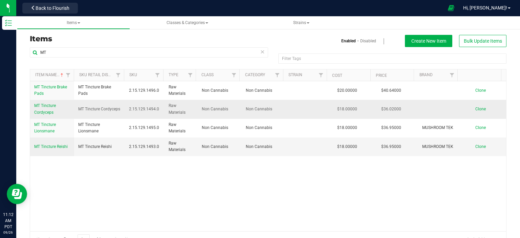
click at [43, 104] on span "MT Tincture Cordyceps" at bounding box center [45, 108] width 22 height 11
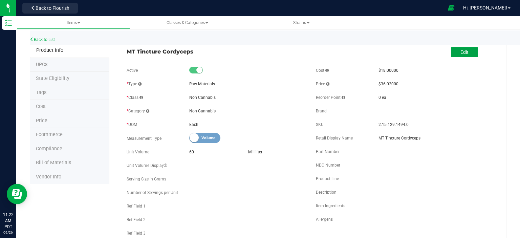
click at [466, 55] on button "Edit" at bounding box center [464, 52] width 27 height 10
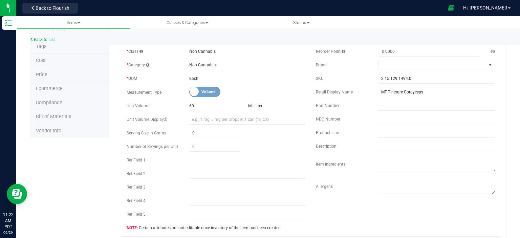
scroll to position [101, 0]
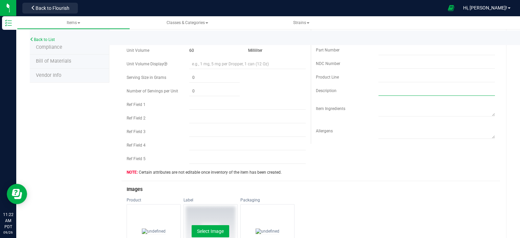
click at [390, 91] on input "text" at bounding box center [436, 91] width 116 height 10
paste input "Enhance your vitality with our premium Cordyceps Mushroom Tincture, specificall…"
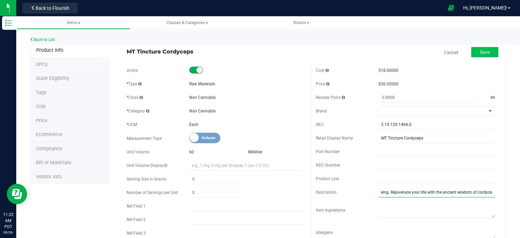
type input "Enhance your vitality with our premium Cordyceps Mushroom Tincture, specificall…"
click at [479, 51] on span "Save" at bounding box center [484, 51] width 10 height 5
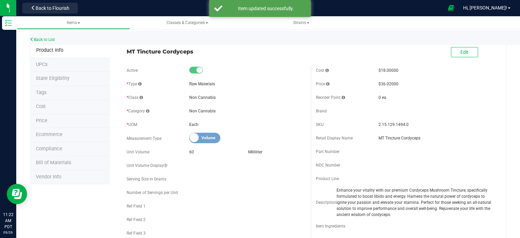
click at [36, 36] on div "Back to List" at bounding box center [290, 37] width 520 height 15
click at [37, 39] on link "Back to List" at bounding box center [42, 39] width 25 height 5
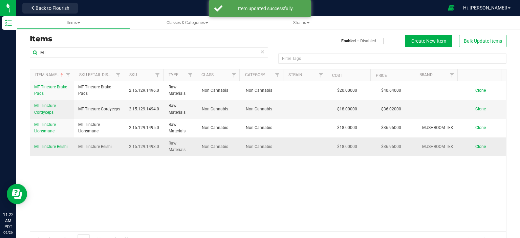
click at [42, 146] on span "MT Tincture Reishi" at bounding box center [50, 146] width 33 height 5
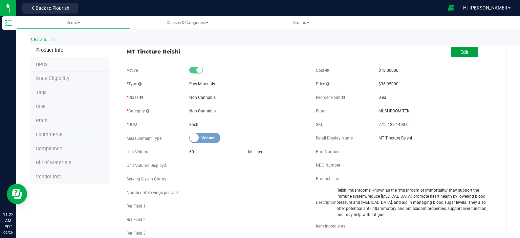
click at [462, 55] on button "Edit" at bounding box center [464, 52] width 27 height 10
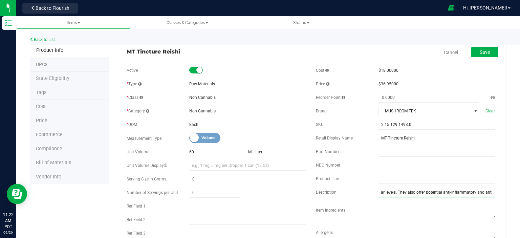
scroll to position [0, 517]
drag, startPoint x: 374, startPoint y: 191, endPoint x: 519, endPoint y: 191, distance: 145.1
click at [519, 191] on div "Items Classes & Categories Strains Back to List Product Info UPCs State Eligibi…" at bounding box center [267, 127] width 503 height 222
paste input "Enhance your overall wellness and equilibrium naturally with our powerful, dual…"
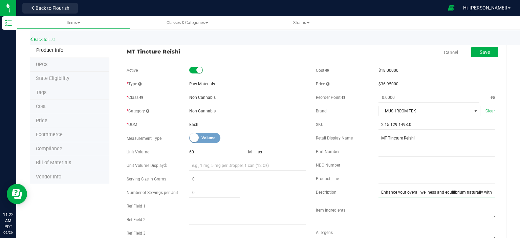
scroll to position [0, 539]
type input "Enhance your overall wellness and equilibrium naturally with our powerful, dual…"
click at [475, 56] on button "Save" at bounding box center [484, 52] width 27 height 10
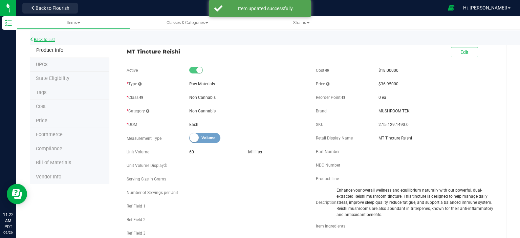
click at [51, 41] on link "Back to List" at bounding box center [42, 39] width 25 height 5
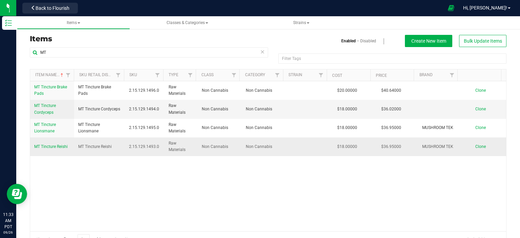
click at [58, 144] on span "MT Tincture Reishi" at bounding box center [50, 146] width 33 height 5
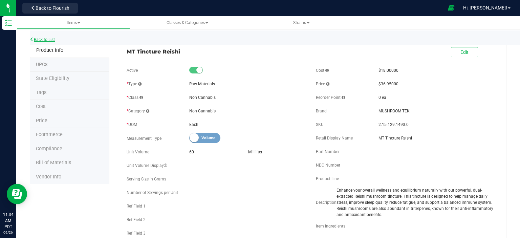
click at [37, 38] on link "Back to List" at bounding box center [42, 39] width 25 height 5
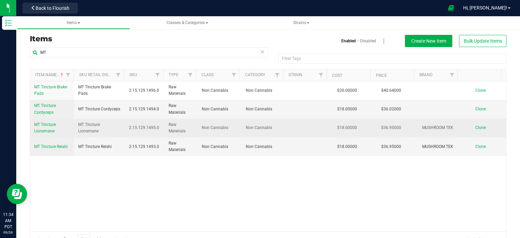
click at [47, 127] on link "MT Tincture Lionsmane" at bounding box center [52, 127] width 36 height 13
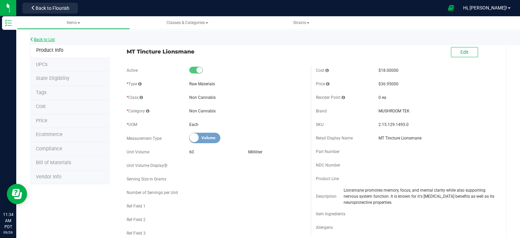
click at [43, 41] on link "Back to List" at bounding box center [42, 39] width 25 height 5
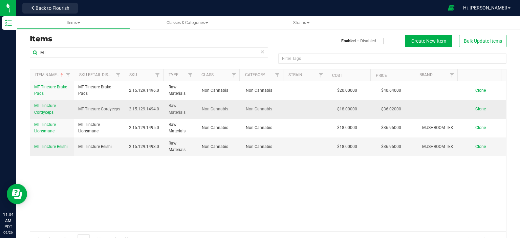
click at [47, 109] on link "MT Tincture Cordyceps" at bounding box center [52, 109] width 36 height 13
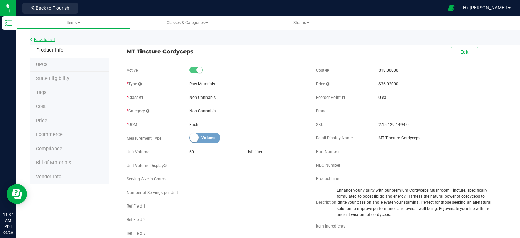
click at [39, 41] on link "Back to List" at bounding box center [42, 39] width 25 height 5
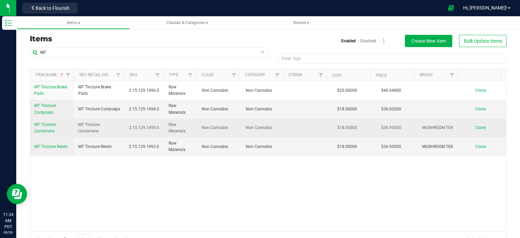
click at [47, 127] on link "MT Tincture Lionsmane" at bounding box center [52, 127] width 36 height 13
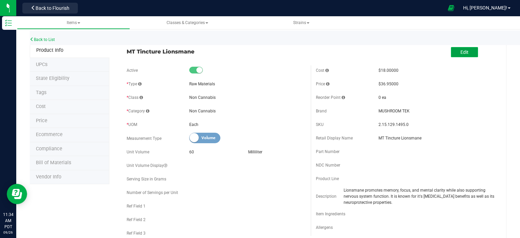
click at [451, 52] on button "Edit" at bounding box center [464, 52] width 27 height 10
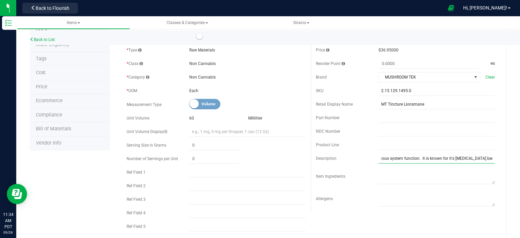
scroll to position [0, 221]
drag, startPoint x: 375, startPoint y: 157, endPoint x: 519, endPoint y: 161, distance: 144.5
click at [519, 161] on div "Items Classes & Categories Strains Back to List Product Info UPCs State Eligibi…" at bounding box center [267, 127] width 503 height 222
paste input "Naturally boost your brain power with our potent, dual-extracted lion’s mane mu…"
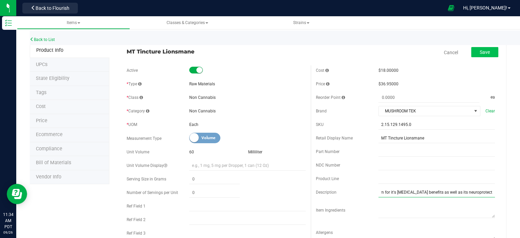
type input "Naturally boost your brain power with our potent, dual-extracted lion’s mane mu…"
click at [481, 55] on button "Save" at bounding box center [484, 52] width 27 height 10
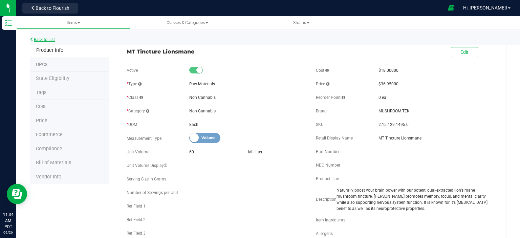
click at [52, 37] on link "Back to List" at bounding box center [42, 39] width 25 height 5
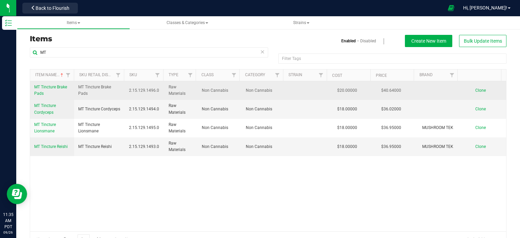
click at [51, 87] on span "MT Tincture Brake Pads" at bounding box center [50, 90] width 33 height 11
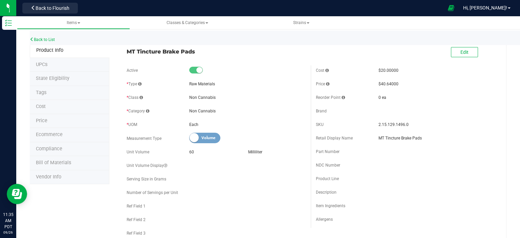
click at [478, 46] on span at bounding box center [488, 53] width 20 height 14
click at [463, 51] on button "Edit" at bounding box center [464, 52] width 27 height 10
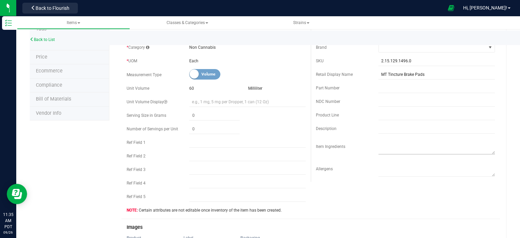
scroll to position [68, 0]
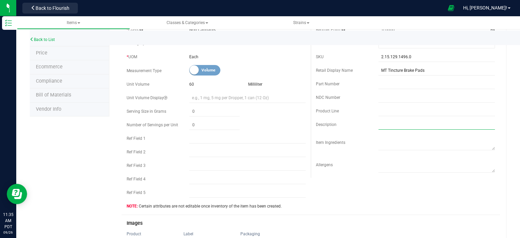
click at [393, 128] on input "text" at bounding box center [436, 124] width 116 height 10
paste input "We created Brake Pad Trip Stoppers to help you calm down and refocus during an …"
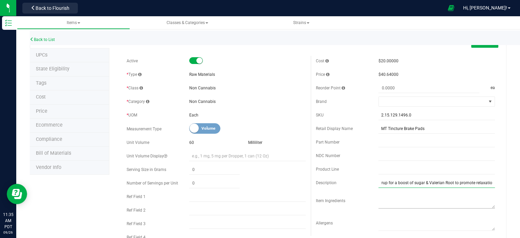
scroll to position [0, 0]
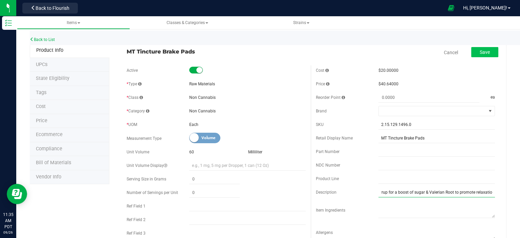
type input "We created Brake Pad Trip Stoppers to help you calm down and refocus during an …"
click at [479, 50] on span "Save" at bounding box center [484, 51] width 10 height 5
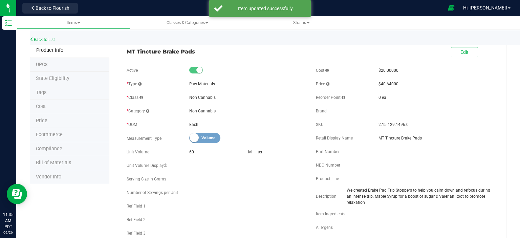
click at [50, 36] on div "Back to List" at bounding box center [290, 37] width 520 height 15
click at [53, 39] on link "Back to List" at bounding box center [42, 39] width 25 height 5
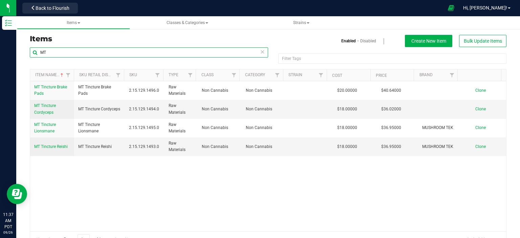
drag, startPoint x: 111, startPoint y: 53, endPoint x: 27, endPoint y: 59, distance: 84.4
click at [27, 59] on div "MT Filter Tags Filter Tags Item Name Sku Retail Display Name SKU Type Class Cat…" at bounding box center [268, 147] width 486 height 201
type input "LAVENDER"
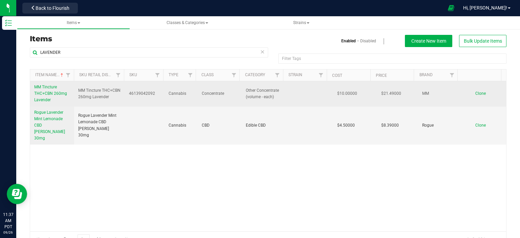
click at [47, 98] on span "MM Tincture THC+CBN 260mg Lavender" at bounding box center [50, 94] width 33 height 18
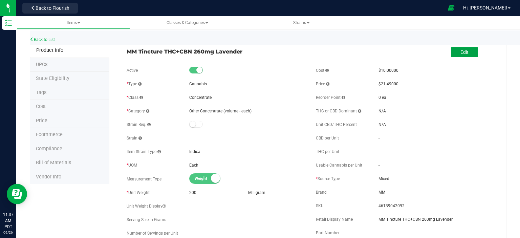
click at [462, 51] on span "Edit" at bounding box center [464, 51] width 8 height 5
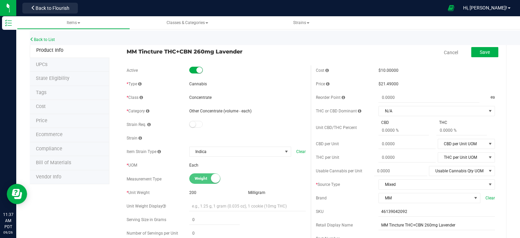
click at [223, 99] on div "Concentrate" at bounding box center [247, 97] width 116 height 6
click at [232, 113] on span "Other Concentrate (volume - each)" at bounding box center [220, 111] width 62 height 5
click at [207, 100] on div "* Class Concentrate" at bounding box center [216, 97] width 179 height 10
click at [143, 97] on div "* Class" at bounding box center [158, 97] width 63 height 6
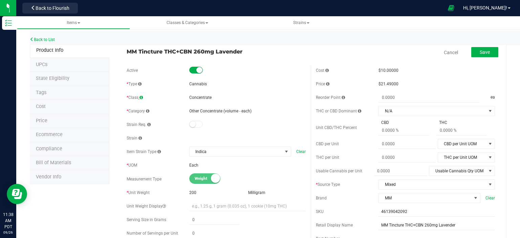
click at [142, 97] on span at bounding box center [140, 97] width 3 height 4
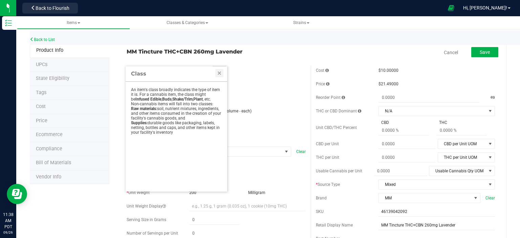
click at [223, 69] on div at bounding box center [219, 73] width 14 height 14
click at [221, 74] on link "Close" at bounding box center [219, 73] width 8 height 8
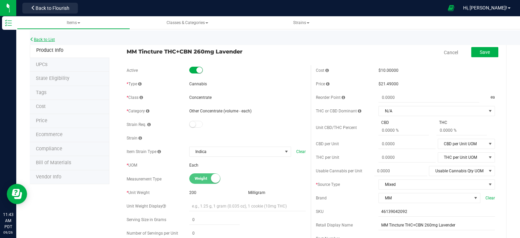
click at [47, 38] on link "Back to List" at bounding box center [42, 39] width 25 height 5
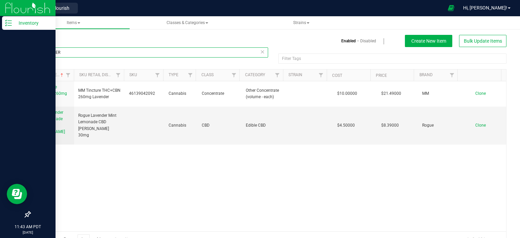
drag, startPoint x: 91, startPoint y: 54, endPoint x: 0, endPoint y: 47, distance: 90.9
click at [16, 54] on div "Items Enabled Disabled Create New Item Bulk Update Items LAVENDER Filter Tags F…" at bounding box center [267, 137] width 503 height 235
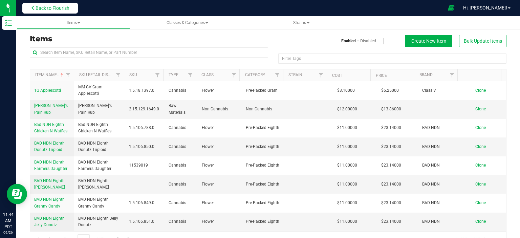
click at [49, 6] on span "Back to Flourish" at bounding box center [53, 7] width 34 height 5
